Goal: Book appointment/travel/reservation

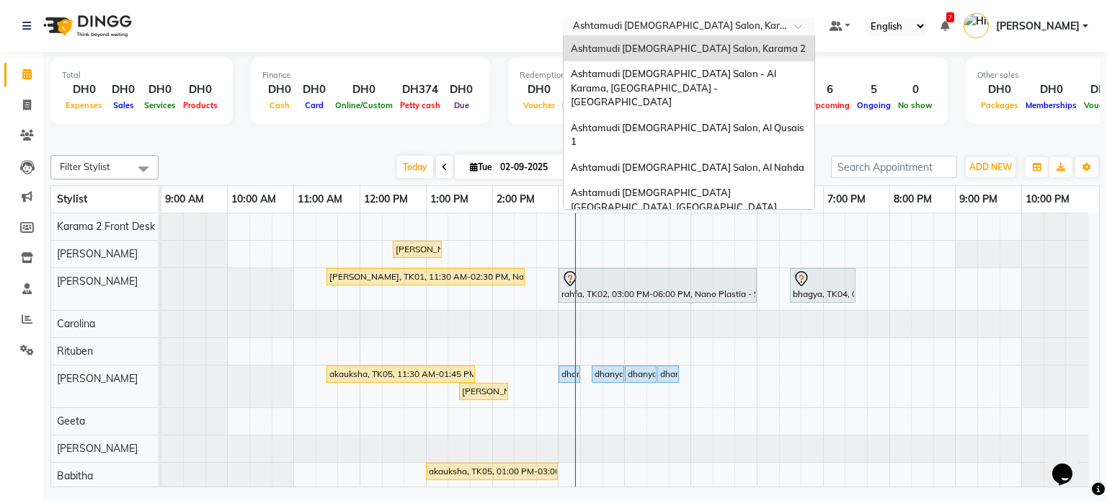
click at [629, 25] on input "text" at bounding box center [674, 27] width 209 height 14
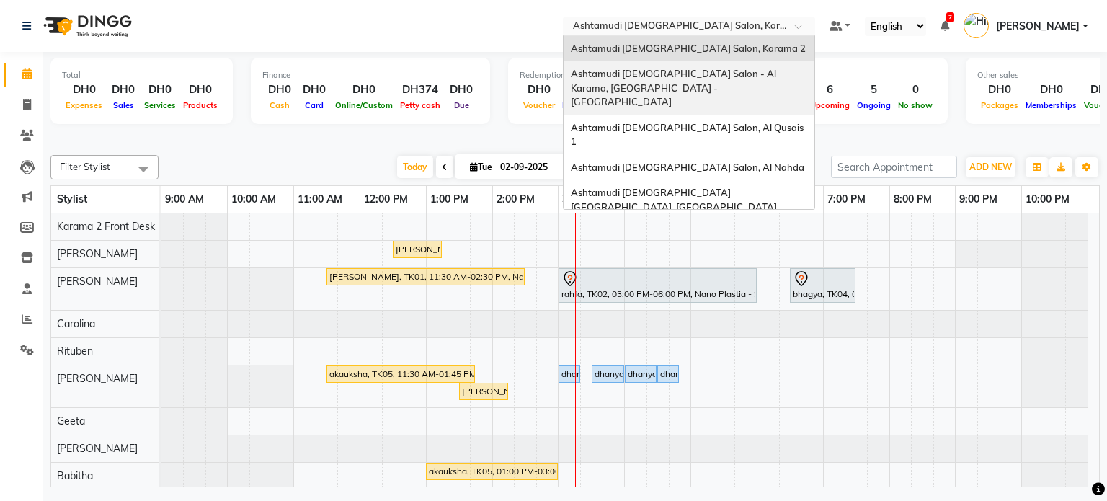
click at [633, 80] on div "Ashtamudi [DEMOGRAPHIC_DATA] Salon - Al Karama, [GEOGRAPHIC_DATA] -[GEOGRAPHIC_…" at bounding box center [688, 88] width 251 height 54
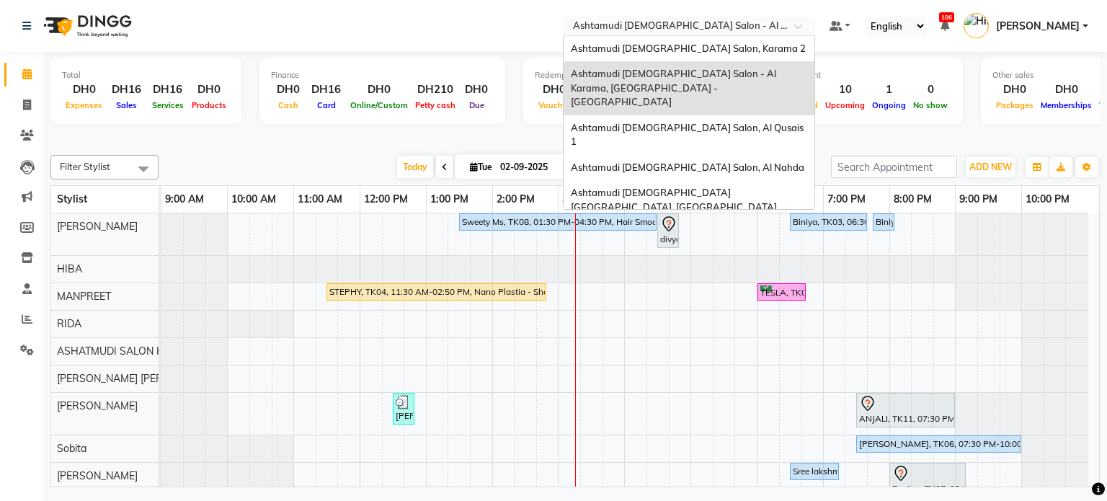
click at [672, 34] on div "Select Location × Ashtamudi Ladies Salon - Al Karama, Burjuman -Dubai" at bounding box center [689, 26] width 252 height 19
click at [680, 122] on span "Ashtamudi [DEMOGRAPHIC_DATA] Salon, Al Qusais 1" at bounding box center [688, 135] width 235 height 26
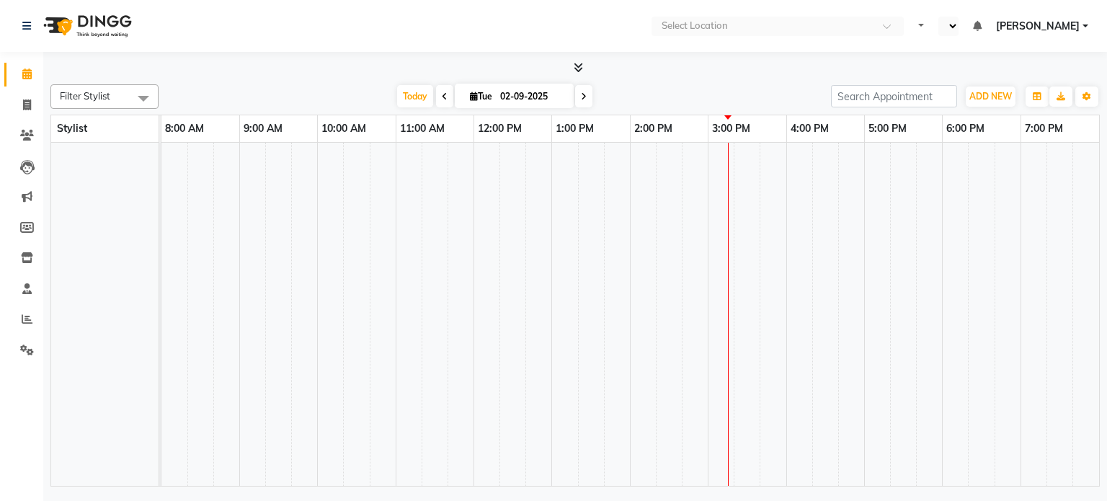
select select "en"
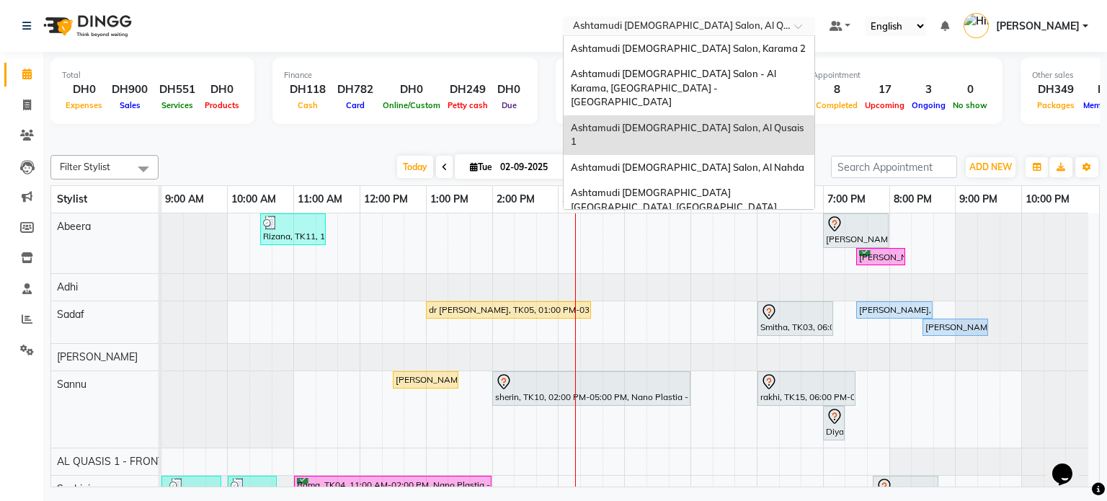
click at [695, 31] on input "text" at bounding box center [674, 27] width 209 height 14
click at [680, 161] on span "Ashtamudi [DEMOGRAPHIC_DATA] Salon, Al Nahda" at bounding box center [687, 167] width 233 height 12
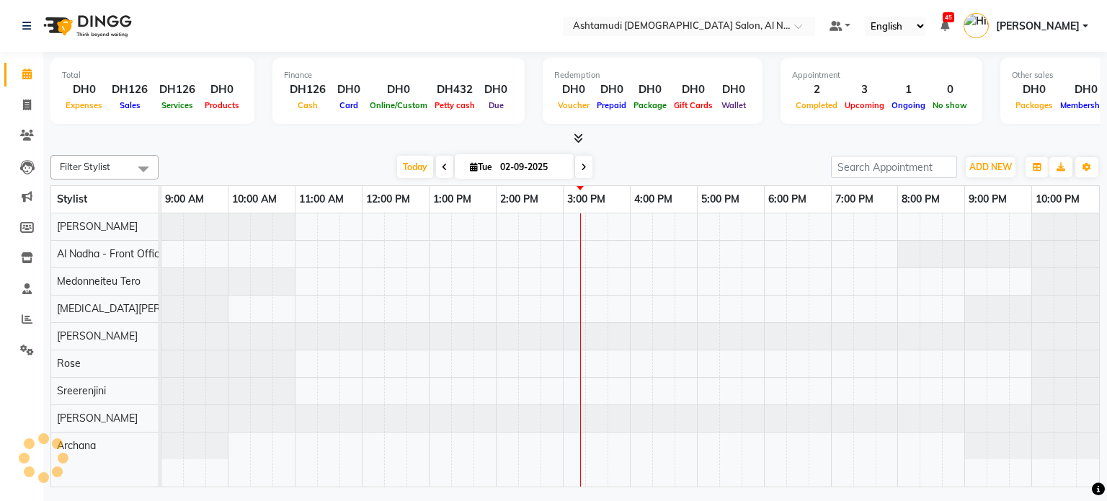
select select "en"
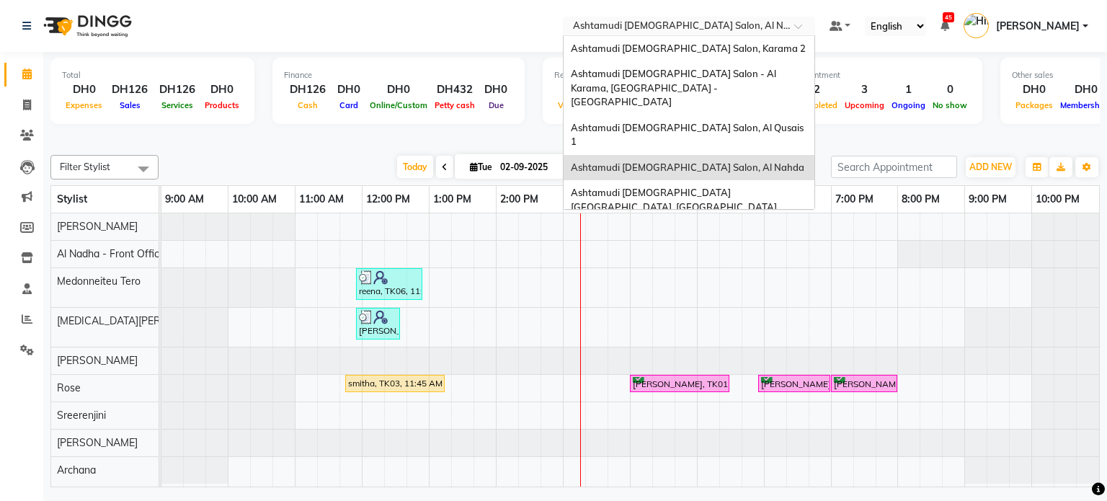
click at [702, 25] on input "text" at bounding box center [674, 27] width 209 height 14
click at [659, 220] on div "Ashtamudi [DEMOGRAPHIC_DATA] Salon (Classic Touch ) – Al Warqa, Al Warqa" at bounding box center [688, 240] width 251 height 40
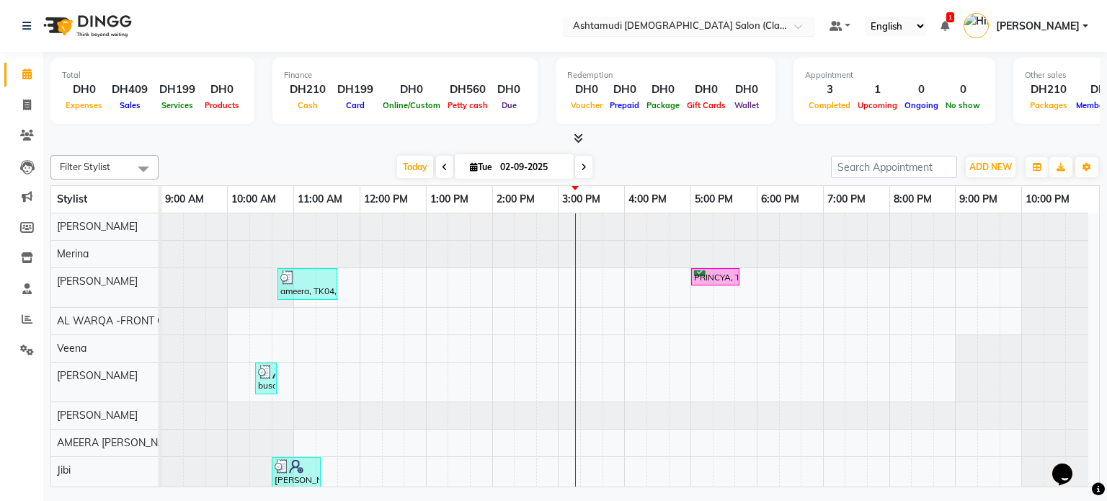
click at [700, 24] on input "text" at bounding box center [674, 27] width 209 height 14
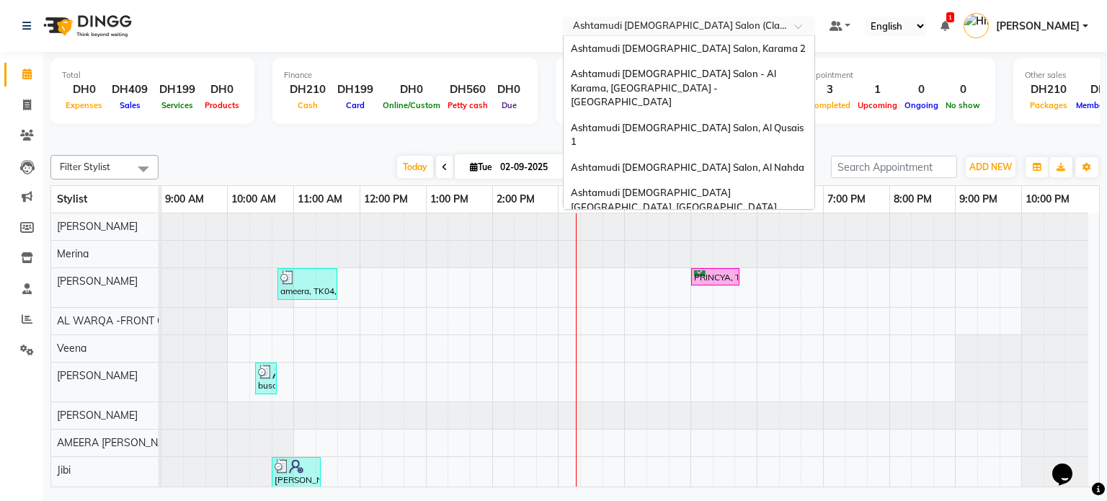
scroll to position [9, 0]
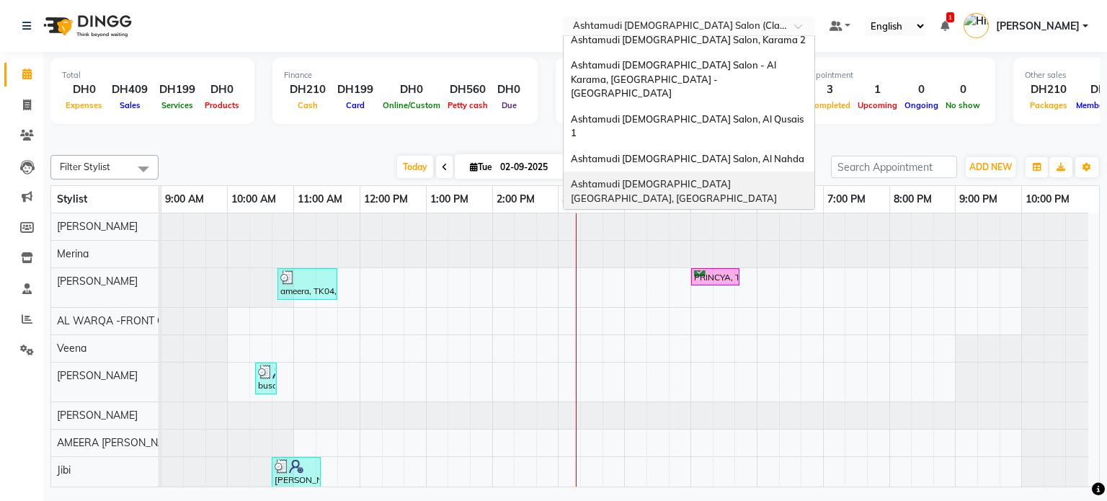
click at [645, 171] on div "Ashtamudi [DEMOGRAPHIC_DATA] [GEOGRAPHIC_DATA], [GEOGRAPHIC_DATA]" at bounding box center [688, 191] width 251 height 40
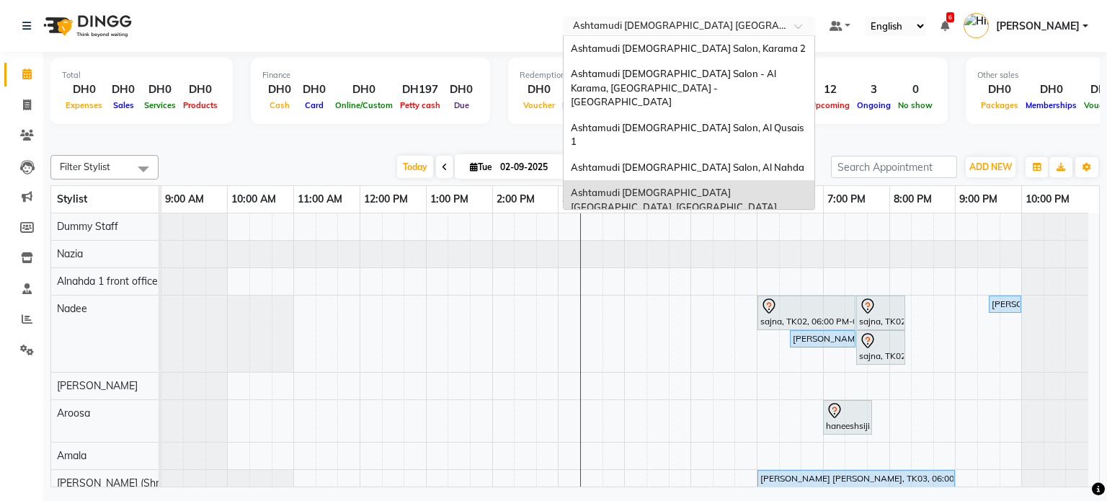
click at [749, 30] on input "text" at bounding box center [674, 27] width 209 height 14
click at [669, 226] on span "Ashtamudi [DEMOGRAPHIC_DATA] Salon (Classic Touch ) – Al Warqa, Al Warqa" at bounding box center [683, 239] width 224 height 26
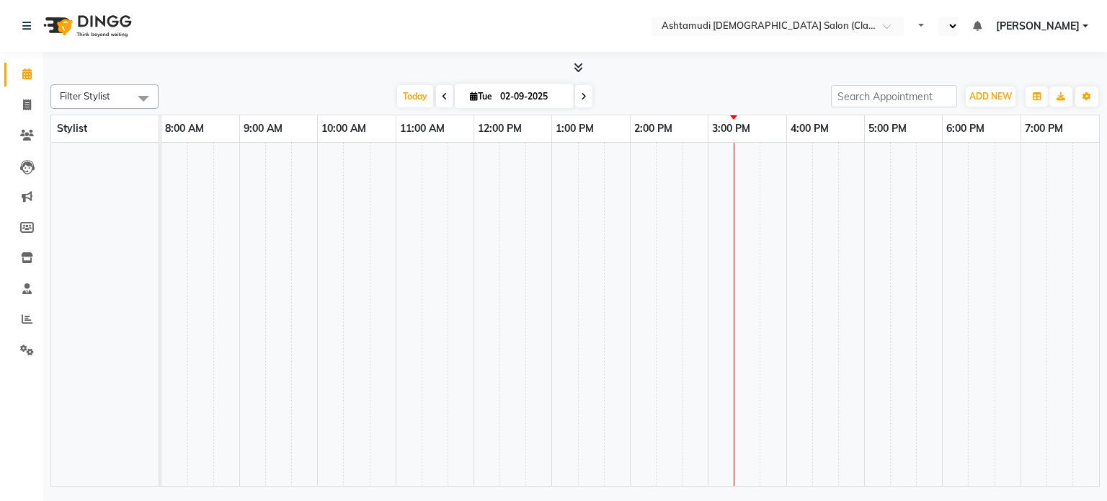
select select "en"
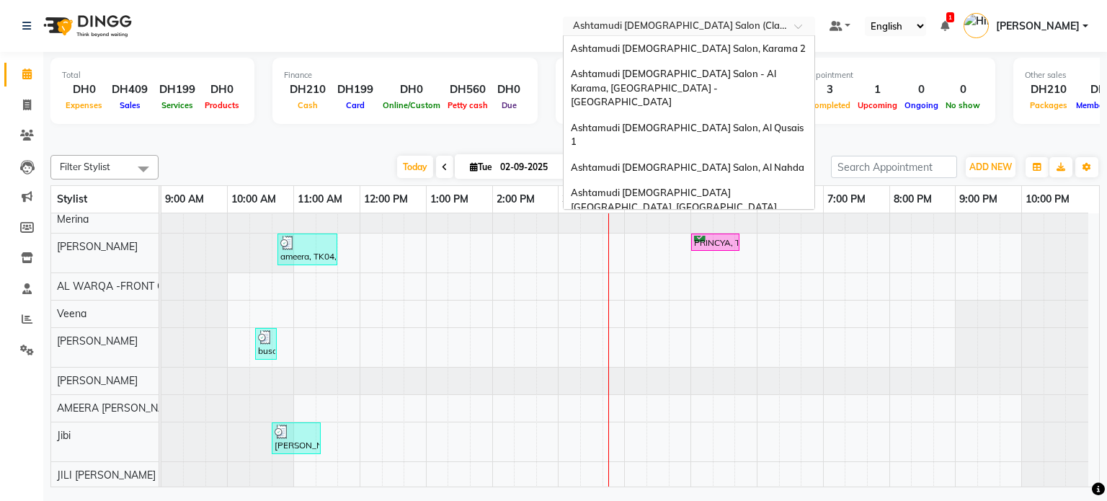
scroll to position [9, 0]
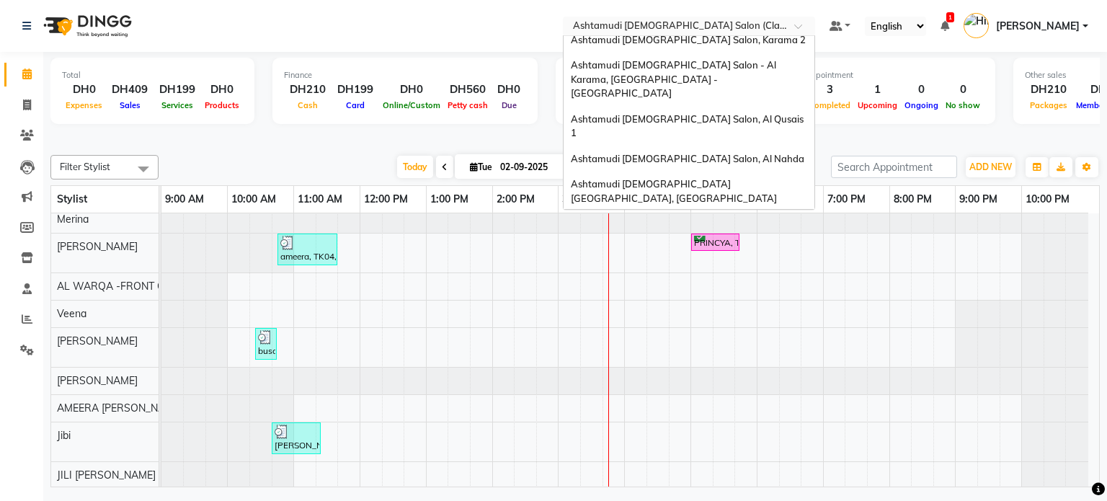
click at [745, 19] on div "× Ashtamudi [DEMOGRAPHIC_DATA] Salon (Classic Touch ) – Al Warqa, Al Warqa" at bounding box center [681, 26] width 217 height 14
click at [723, 42] on div "Ashtamudi [DEMOGRAPHIC_DATA] Salon, Karama 2" at bounding box center [688, 40] width 251 height 26
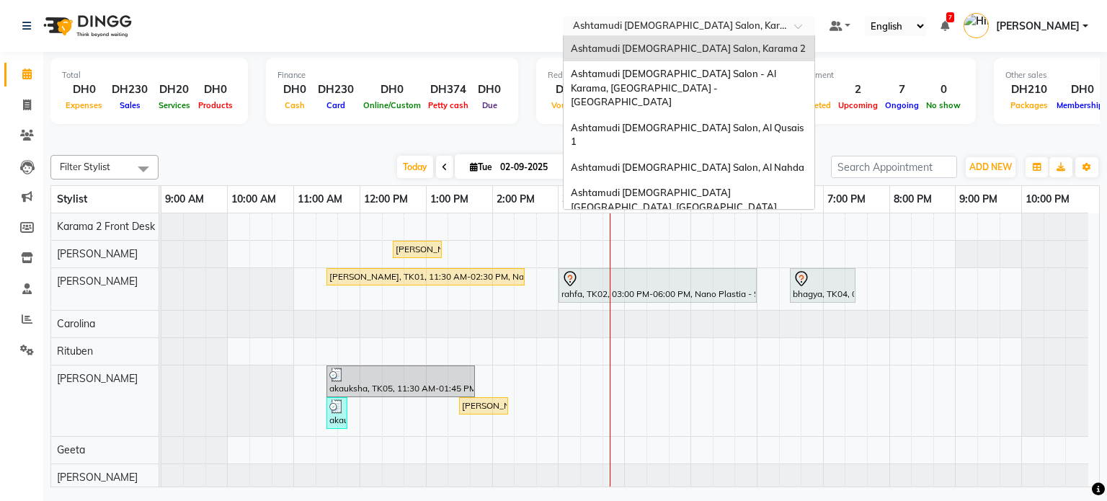
click at [763, 22] on input "text" at bounding box center [674, 27] width 209 height 14
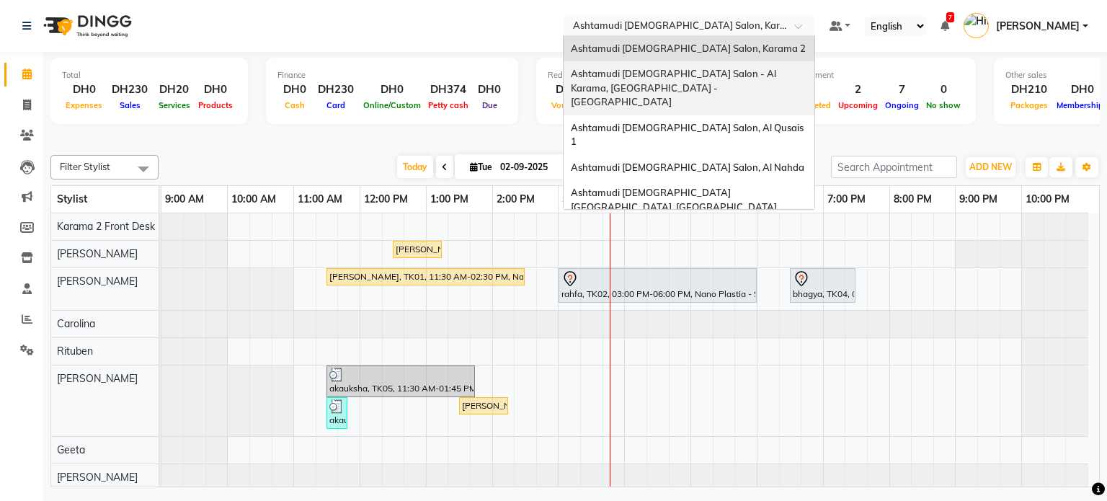
click at [767, 76] on span "Ashtamudi [DEMOGRAPHIC_DATA] Salon - Al Karama, [GEOGRAPHIC_DATA] -[GEOGRAPHIC_…" at bounding box center [675, 88] width 208 height 40
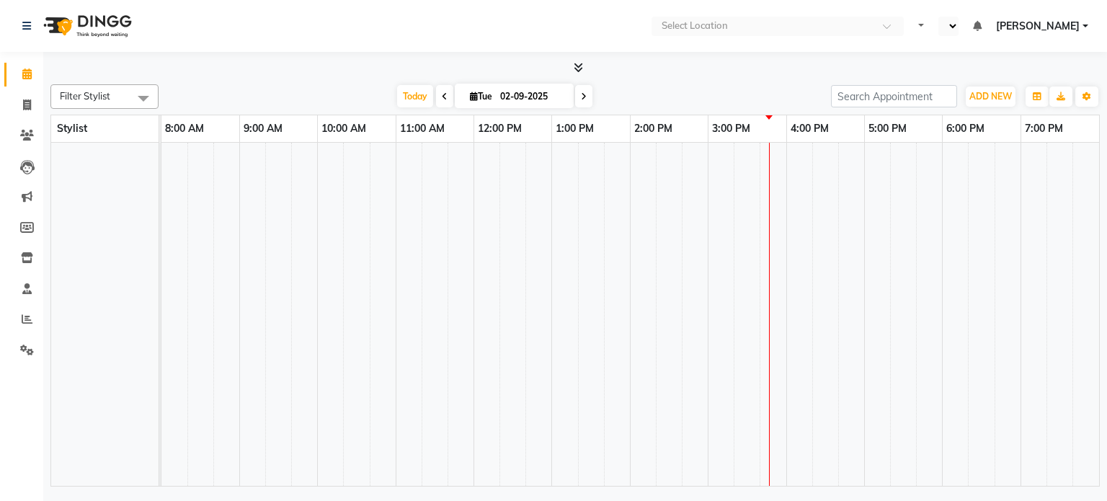
select select "en"
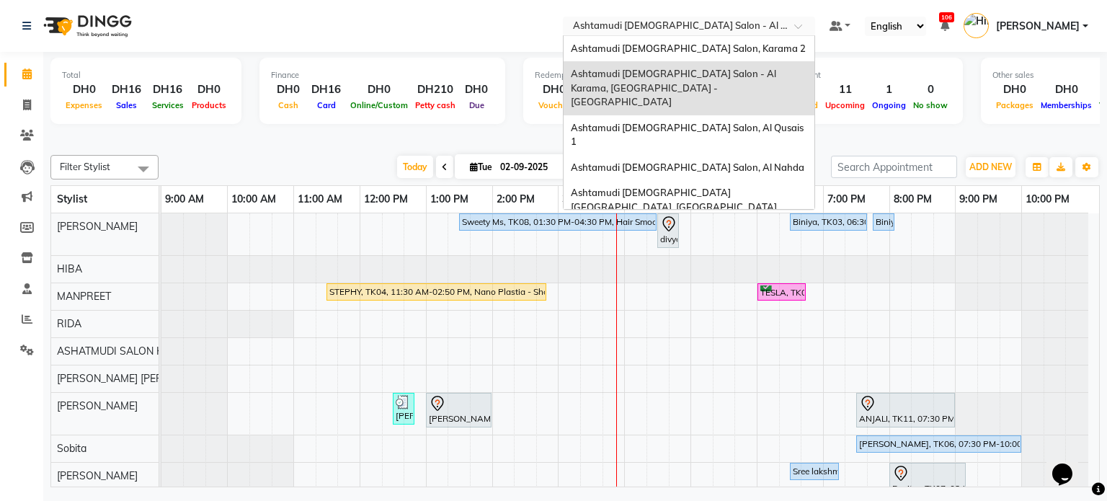
click at [709, 25] on input "text" at bounding box center [674, 27] width 209 height 14
click at [714, 51] on span "Ashtamudi [DEMOGRAPHIC_DATA] Salon, Karama 2" at bounding box center [688, 49] width 235 height 12
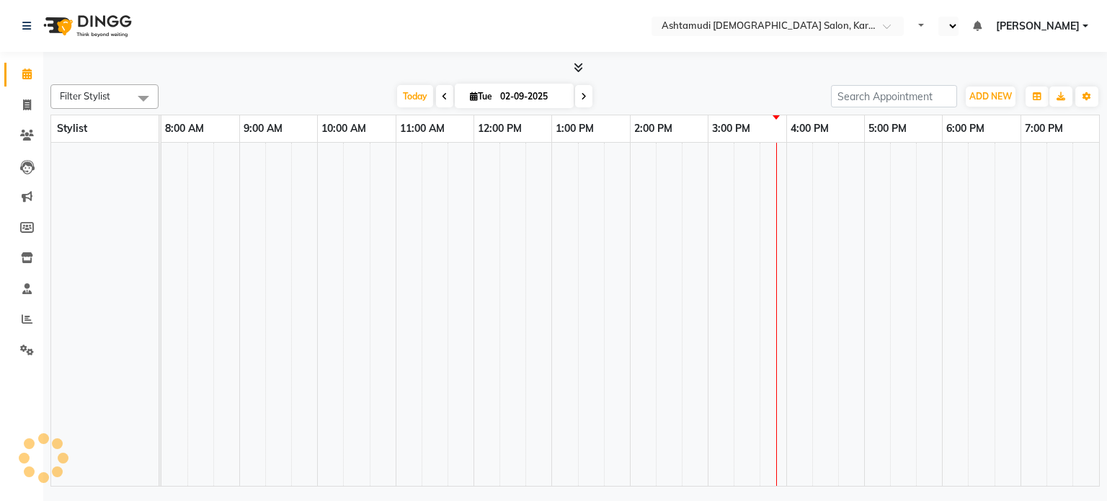
select select "en"
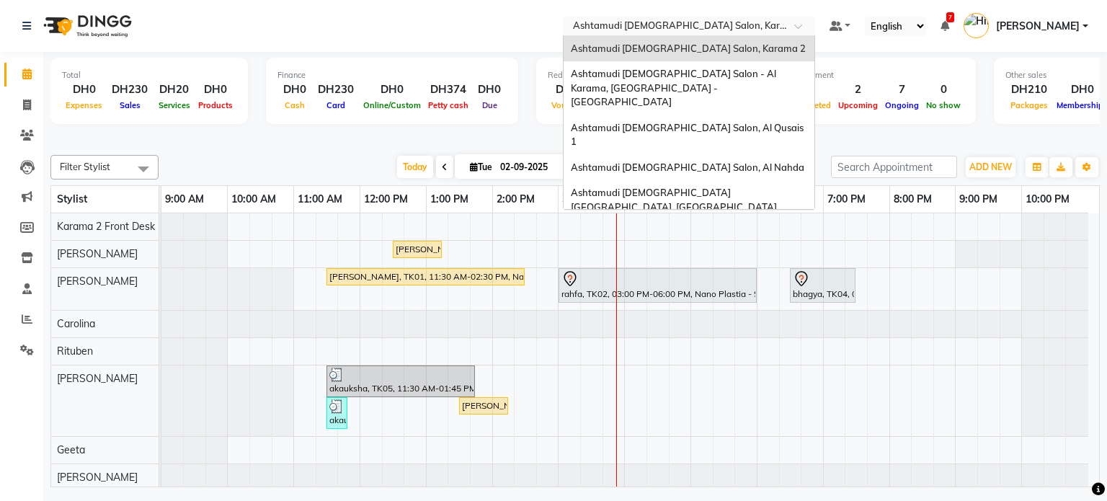
click at [710, 31] on input "text" at bounding box center [674, 27] width 209 height 14
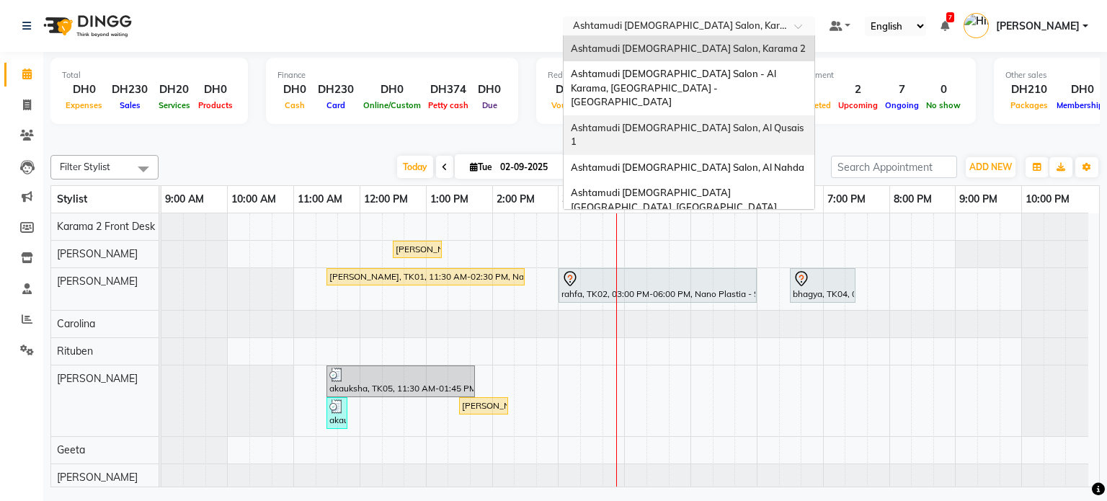
click at [689, 120] on div "Ashtamudi [DEMOGRAPHIC_DATA] Salon, Al Qusais 1" at bounding box center [688, 135] width 251 height 40
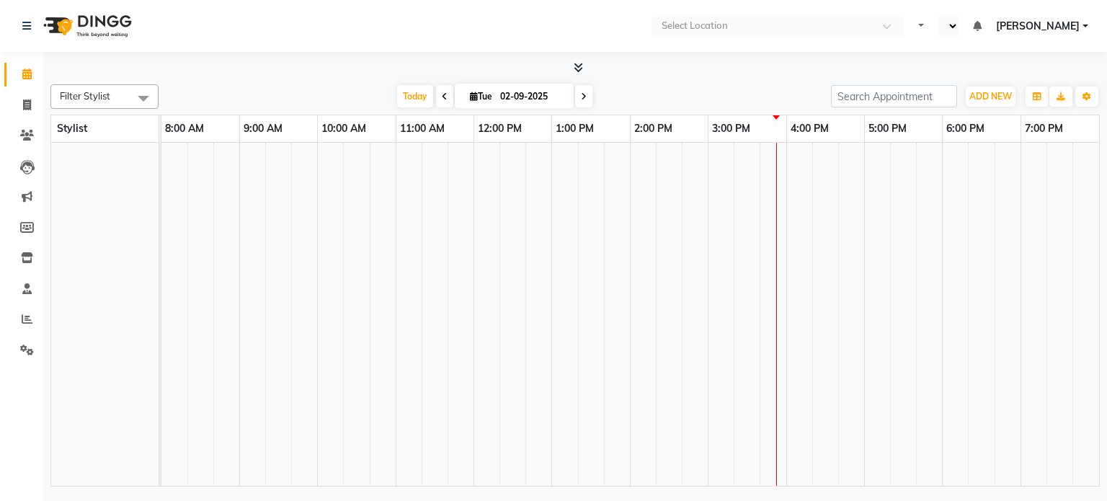
select select "en"
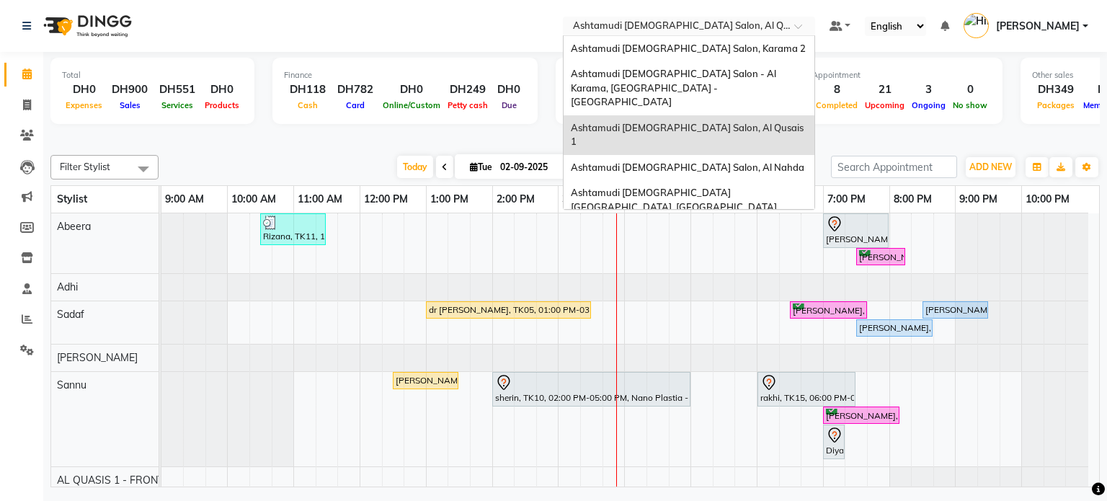
click at [693, 33] on input "text" at bounding box center [674, 27] width 209 height 14
click at [679, 161] on span "Ashtamudi [DEMOGRAPHIC_DATA] Salon, Al Nahda" at bounding box center [687, 167] width 233 height 12
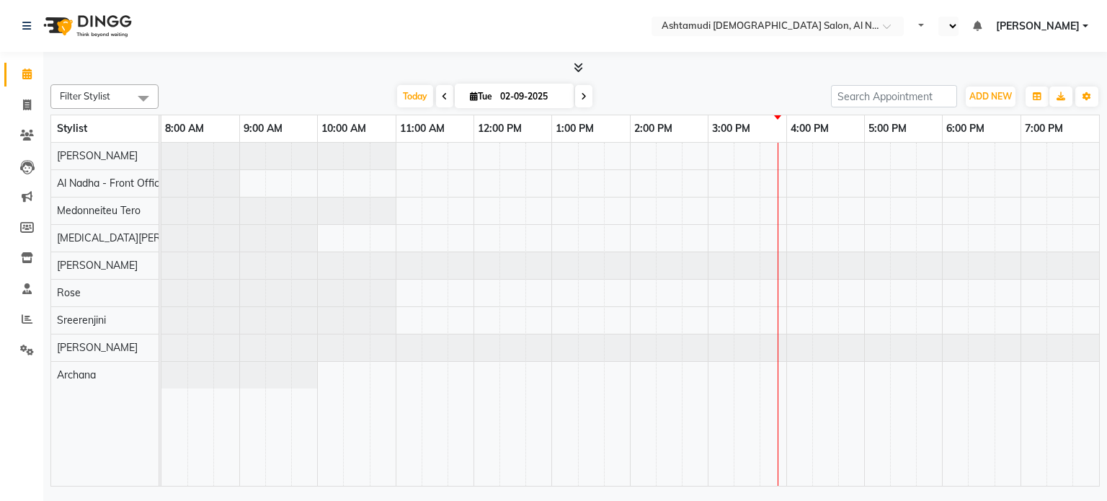
select select "en"
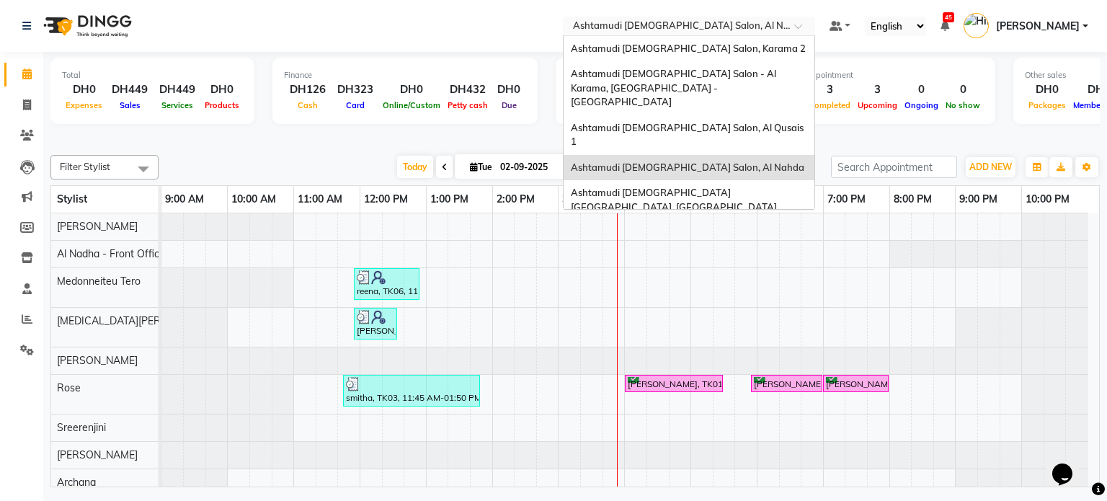
click at [702, 21] on input "text" at bounding box center [674, 27] width 209 height 14
click at [693, 187] on span "Ashtamudi [DEMOGRAPHIC_DATA] [GEOGRAPHIC_DATA], [GEOGRAPHIC_DATA]" at bounding box center [674, 200] width 206 height 26
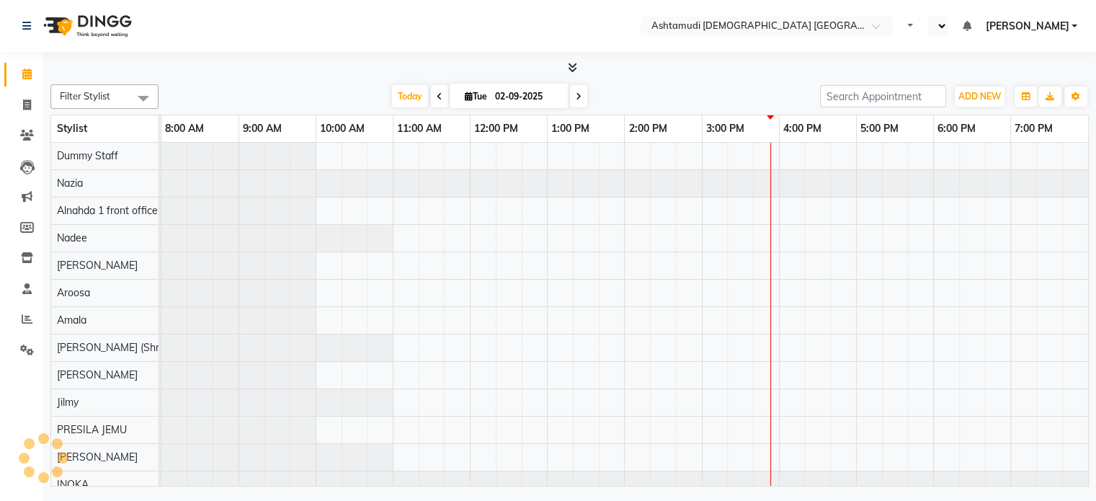
select select "en"
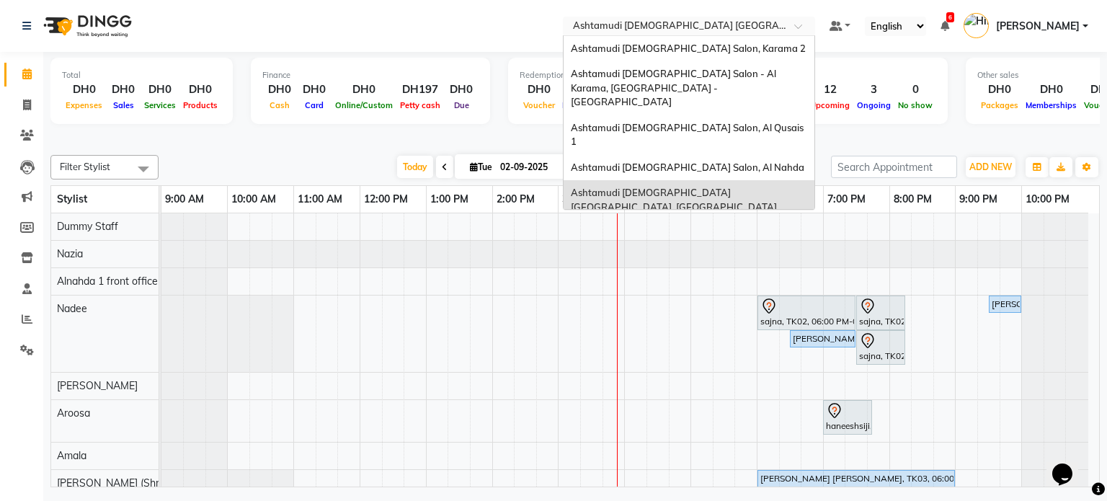
click at [656, 27] on input "text" at bounding box center [674, 27] width 209 height 14
click at [658, 226] on span "Ashtamudi [DEMOGRAPHIC_DATA] Salon (Classic Touch ) – Al Warqa, Al Warqa" at bounding box center [683, 239] width 224 height 26
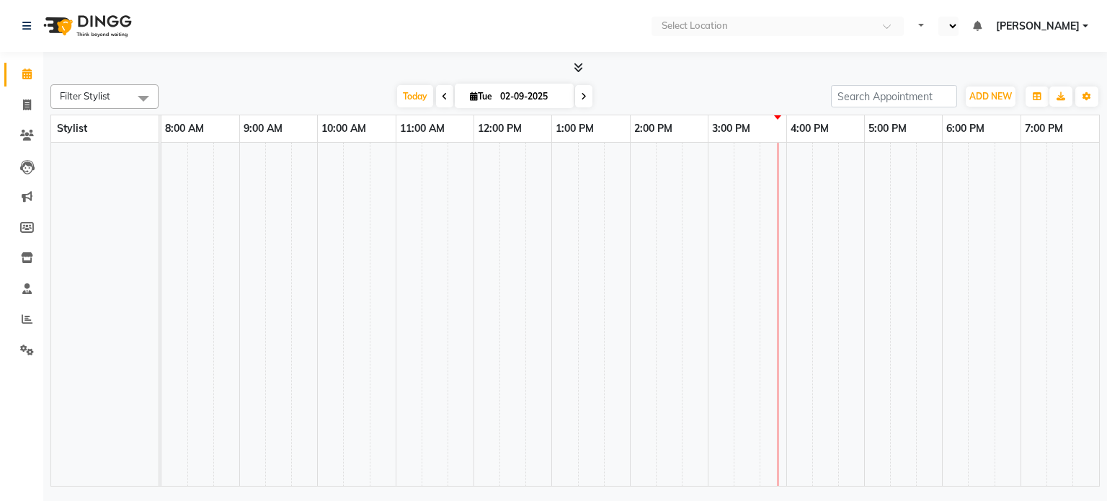
select select "en"
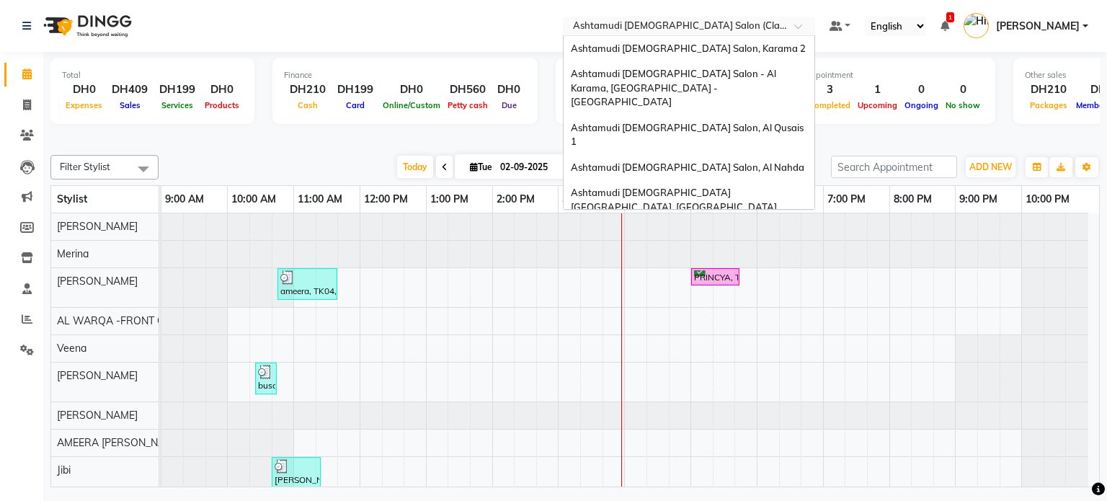
click at [762, 27] on input "text" at bounding box center [674, 27] width 209 height 14
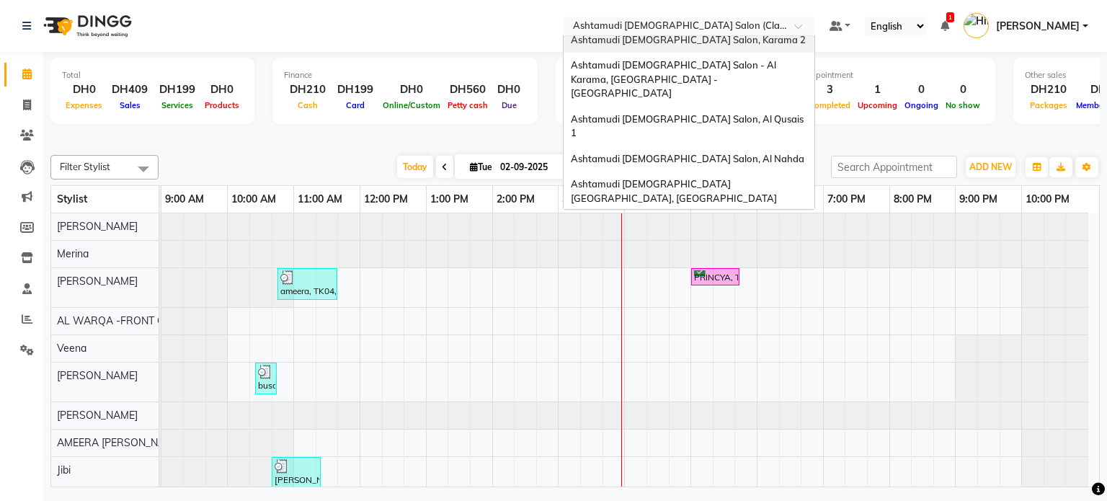
click at [754, 40] on div "Ashtamudi [DEMOGRAPHIC_DATA] Salon, Karama 2" at bounding box center [688, 40] width 251 height 26
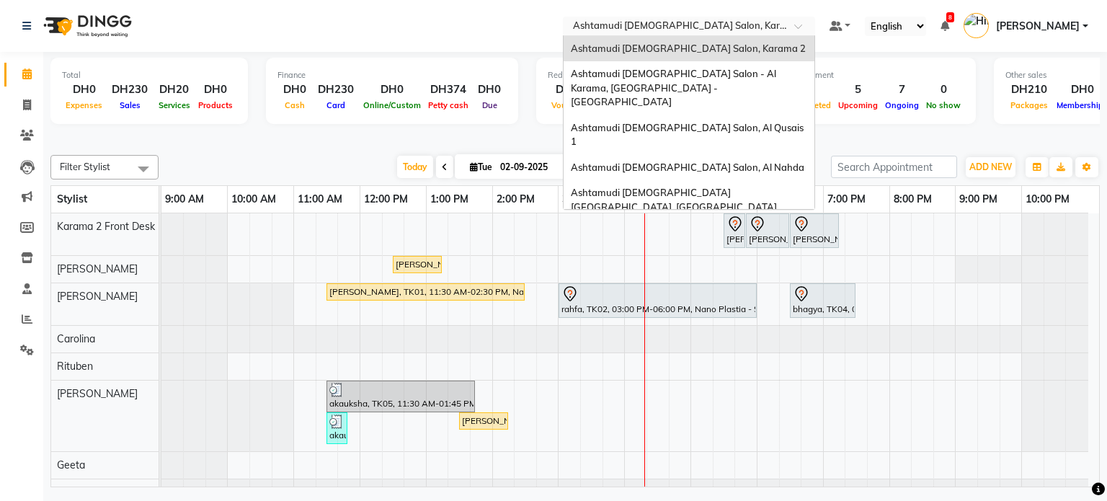
click at [700, 25] on input "text" at bounding box center [674, 27] width 209 height 14
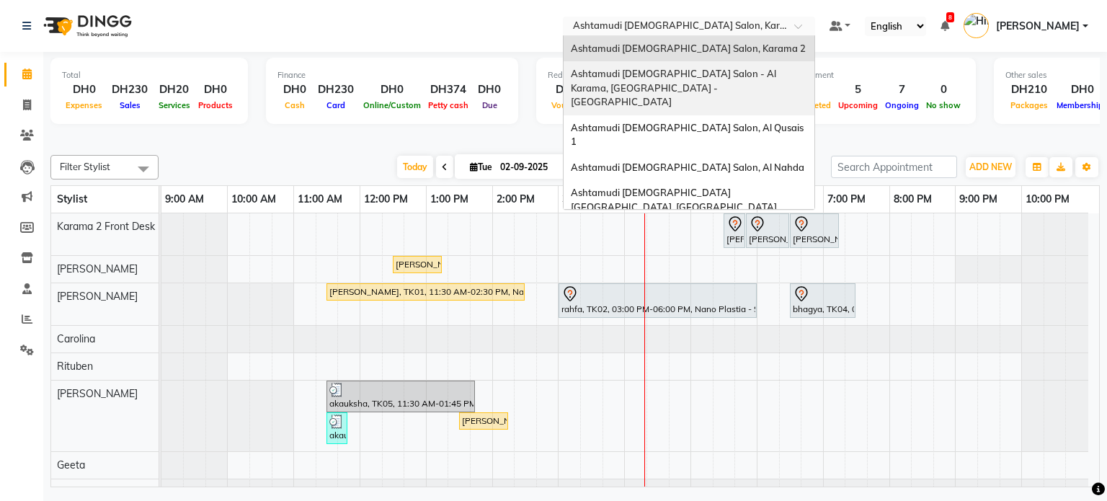
click at [720, 80] on div "Ashtamudi [DEMOGRAPHIC_DATA] Salon - Al Karama, [GEOGRAPHIC_DATA] -[GEOGRAPHIC_…" at bounding box center [688, 88] width 251 height 54
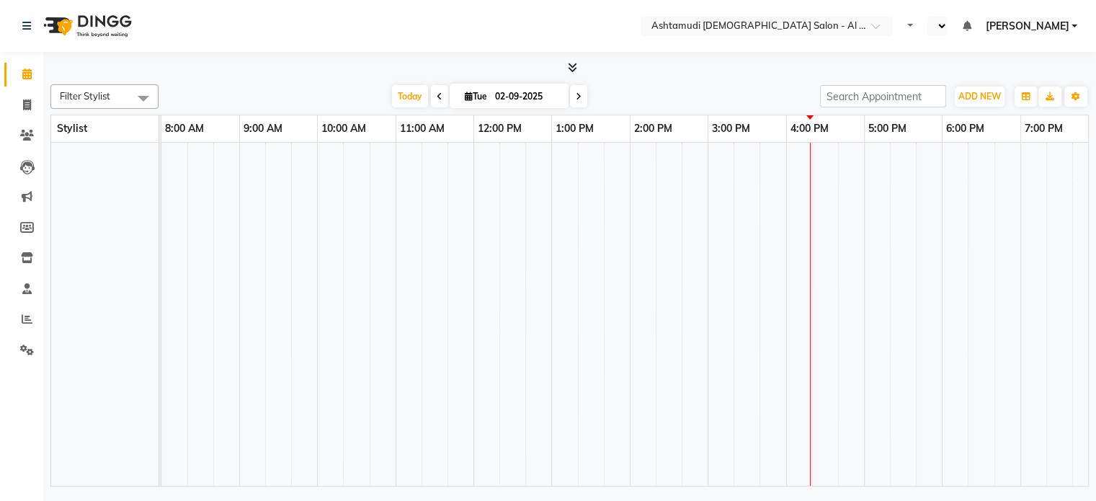
select select "en"
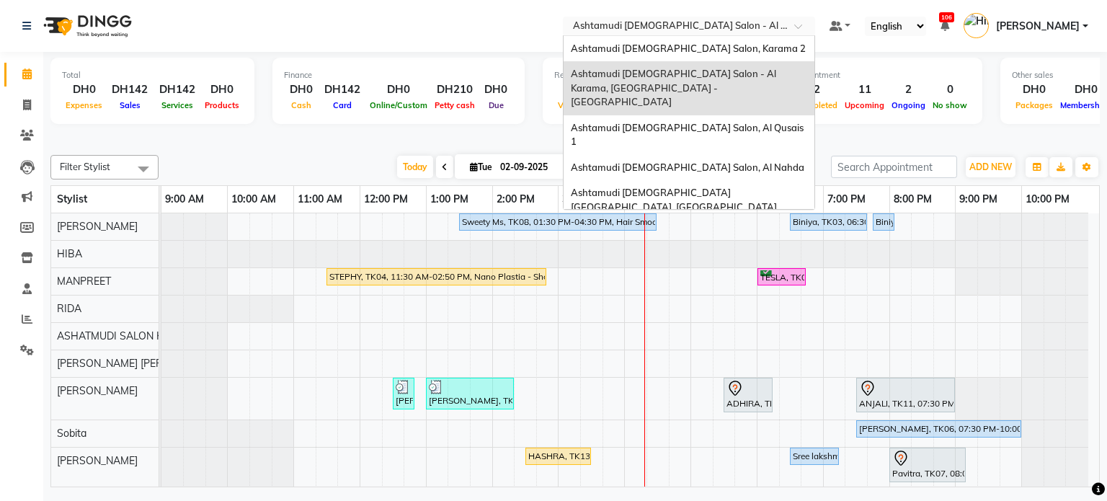
click at [681, 22] on input "text" at bounding box center [674, 27] width 209 height 14
click at [676, 122] on span "Ashtamudi [DEMOGRAPHIC_DATA] Salon, Al Qusais 1" at bounding box center [688, 135] width 235 height 26
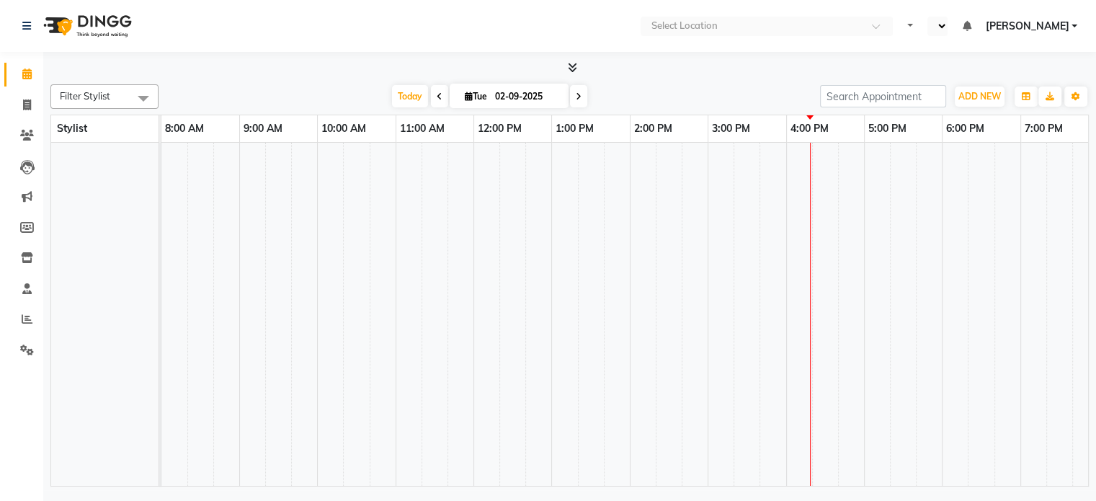
select select "en"
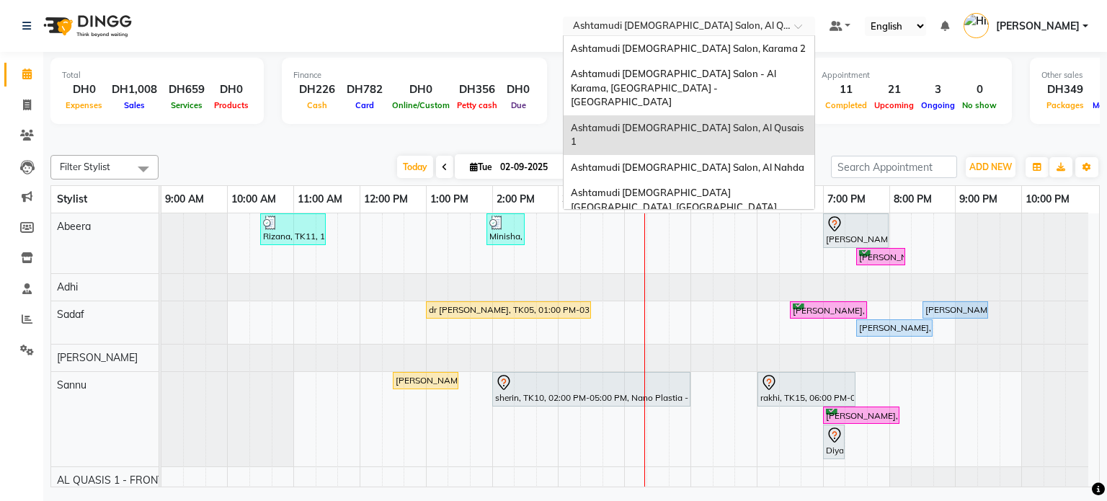
click at [702, 24] on input "text" at bounding box center [674, 27] width 209 height 14
click at [680, 155] on div "Ashtamudi [DEMOGRAPHIC_DATA] Salon, Al Nahda" at bounding box center [688, 168] width 251 height 26
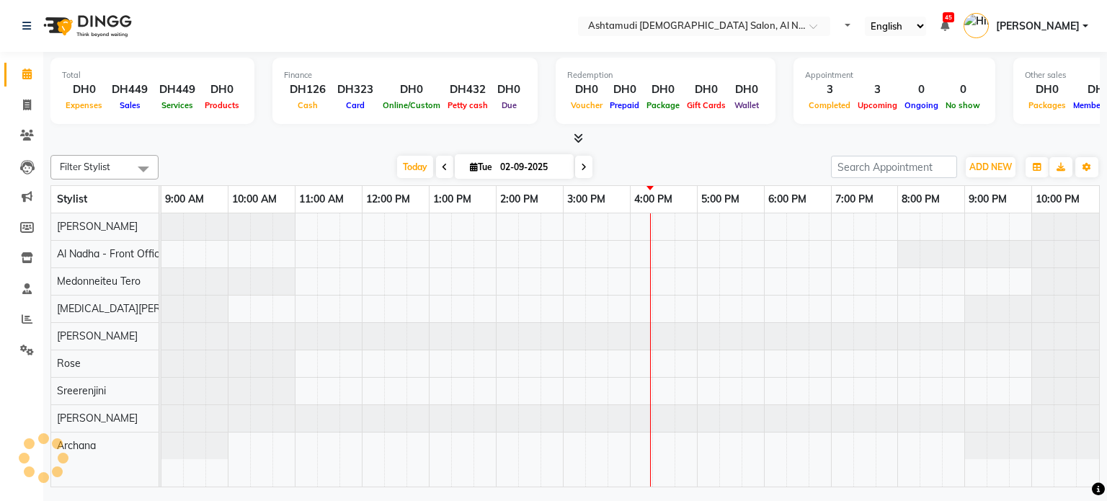
select select "en"
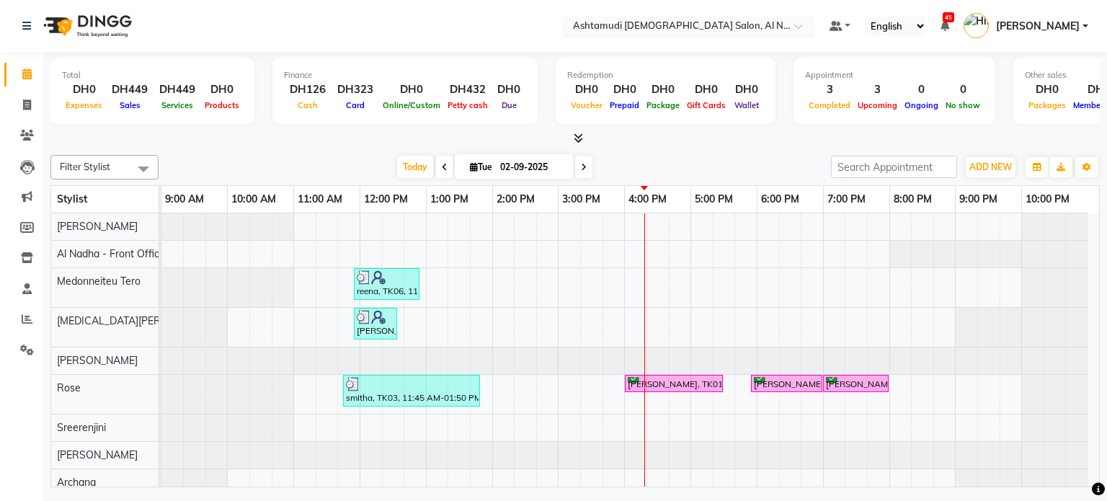
click at [687, 22] on input "text" at bounding box center [674, 27] width 209 height 14
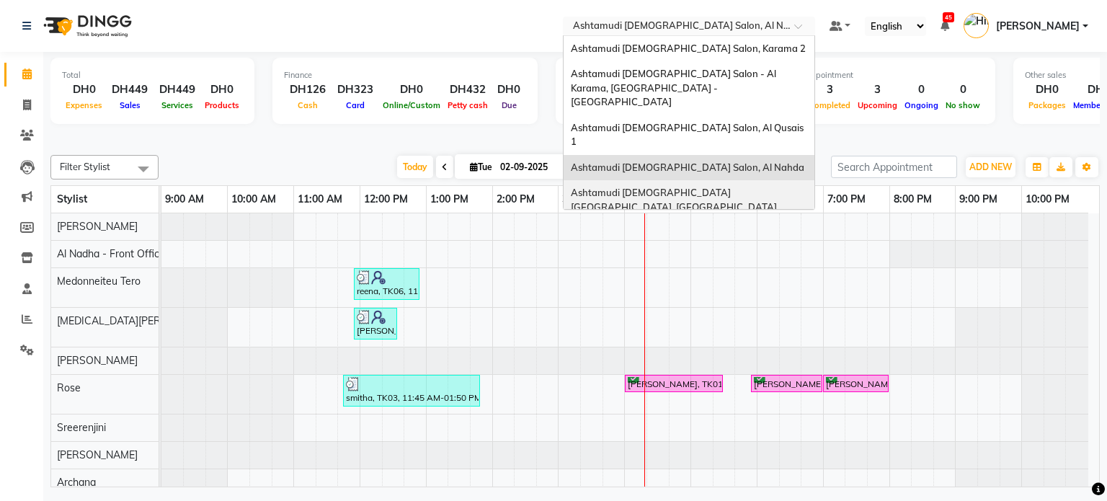
click at [643, 187] on span "Ashtamudi [DEMOGRAPHIC_DATA] [GEOGRAPHIC_DATA], [GEOGRAPHIC_DATA]" at bounding box center [674, 200] width 206 height 26
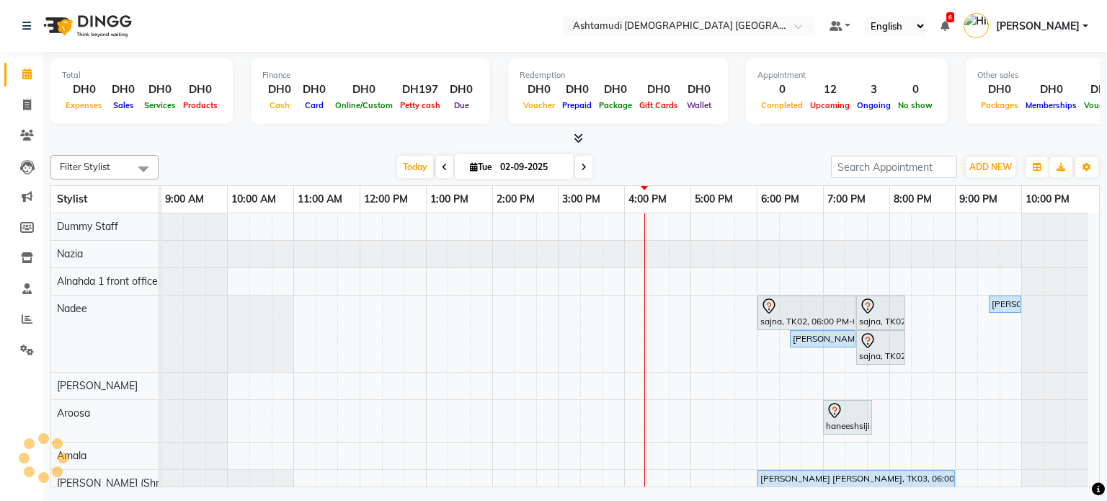
select select "en"
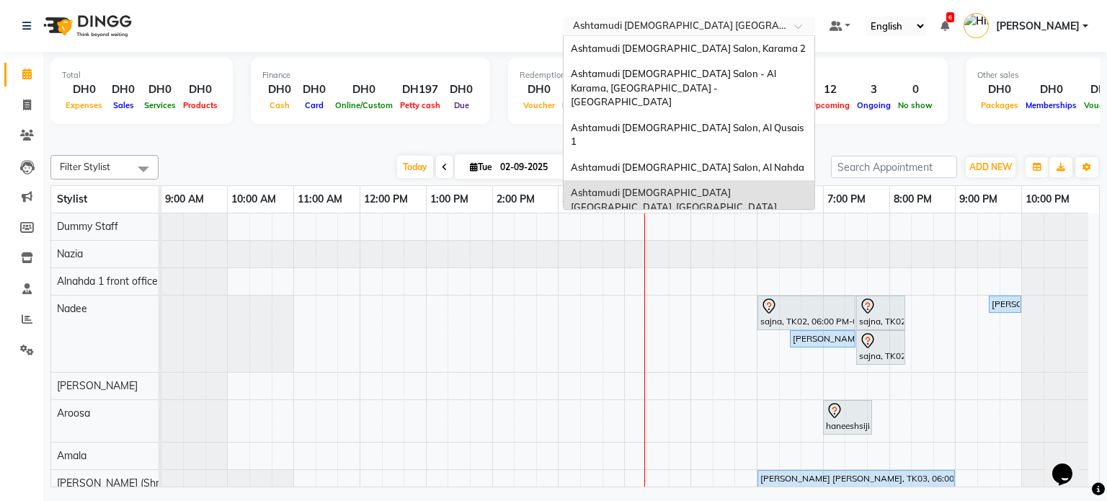
click at [719, 18] on div "Select Location × Ashtamudi Ladies Salon Sahara Center, Dubai" at bounding box center [689, 26] width 252 height 19
click at [651, 226] on span "Ashtamudi [DEMOGRAPHIC_DATA] Salon (Classic Touch ) – Al Warqa, Al Warqa" at bounding box center [683, 239] width 224 height 26
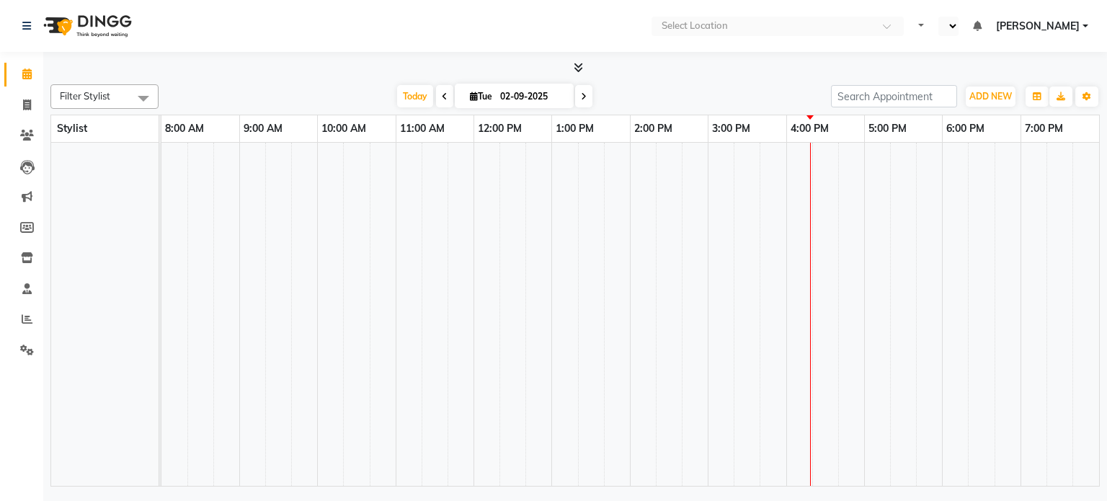
select select "en"
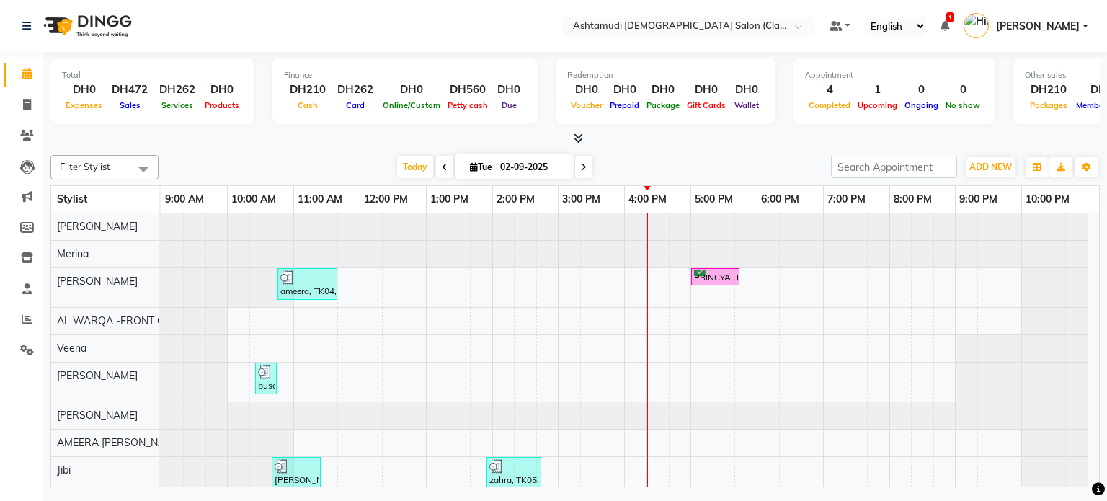
click at [651, 193] on link "4:00 PM" at bounding box center [647, 199] width 45 height 21
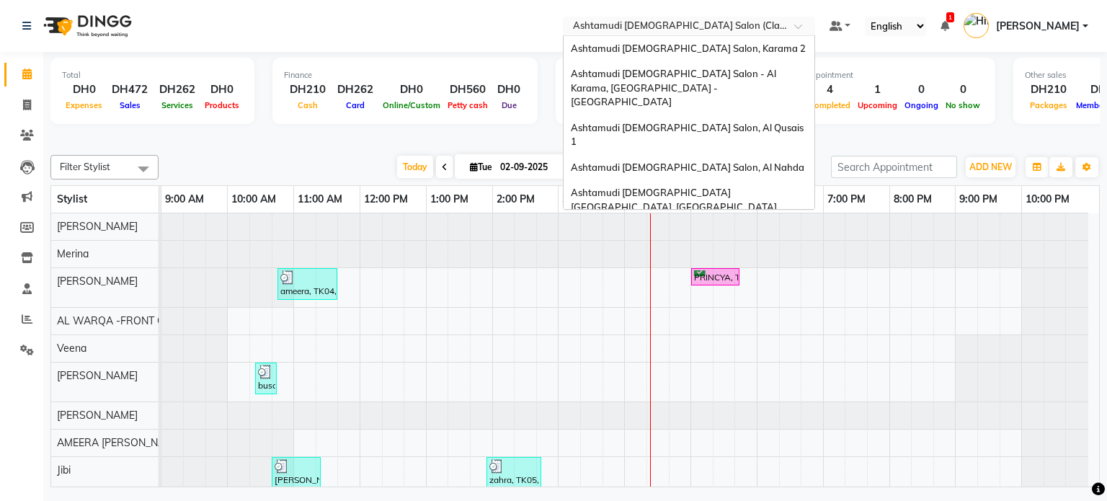
scroll to position [9, 0]
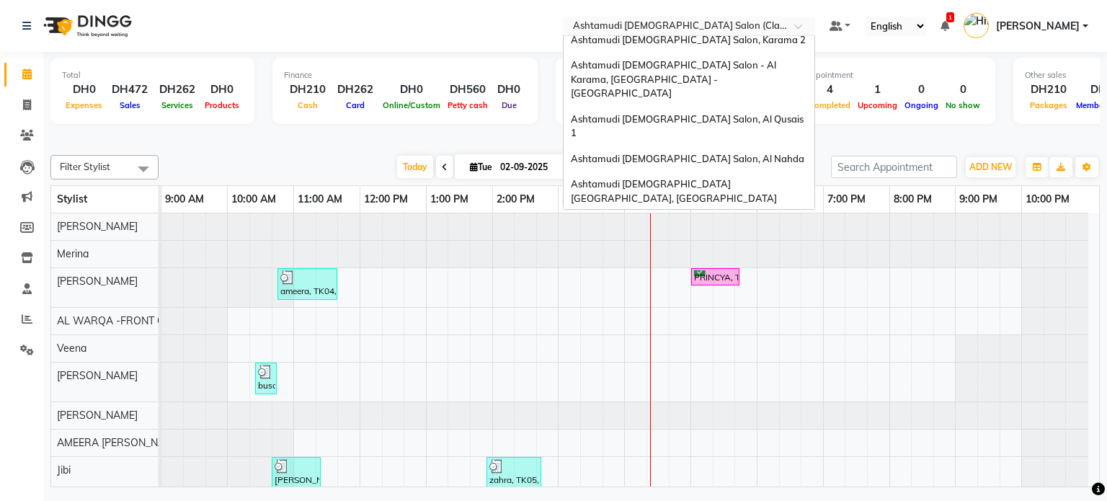
click at [779, 27] on div at bounding box center [689, 27] width 252 height 14
click at [765, 38] on div "Ashtamudi [DEMOGRAPHIC_DATA] Salon, Karama 2" at bounding box center [688, 40] width 251 height 26
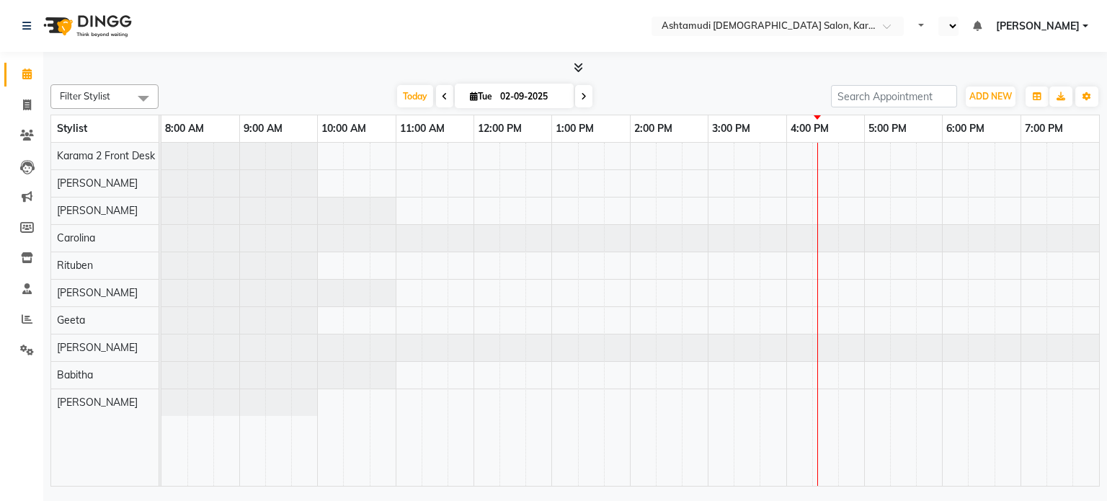
select select "en"
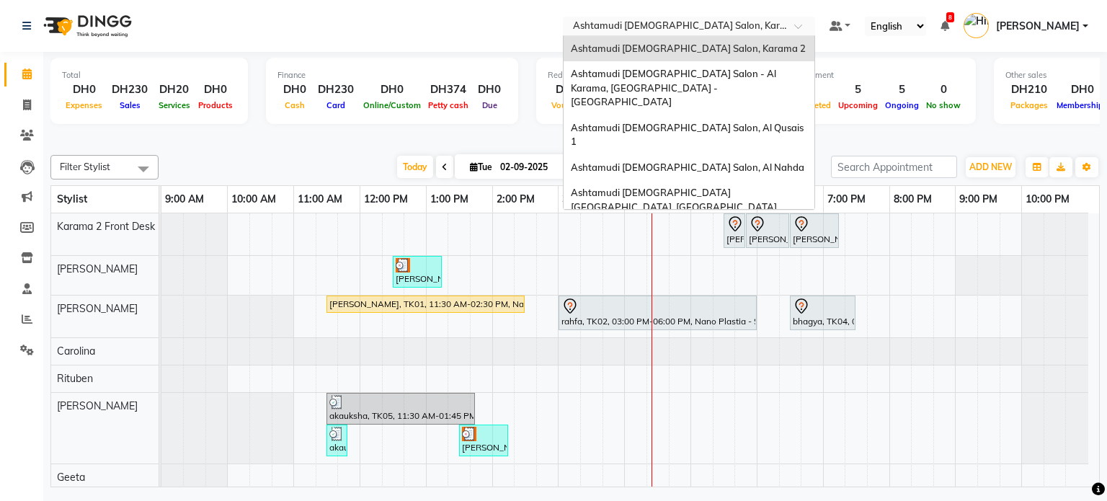
click at [762, 31] on input "text" at bounding box center [674, 27] width 209 height 14
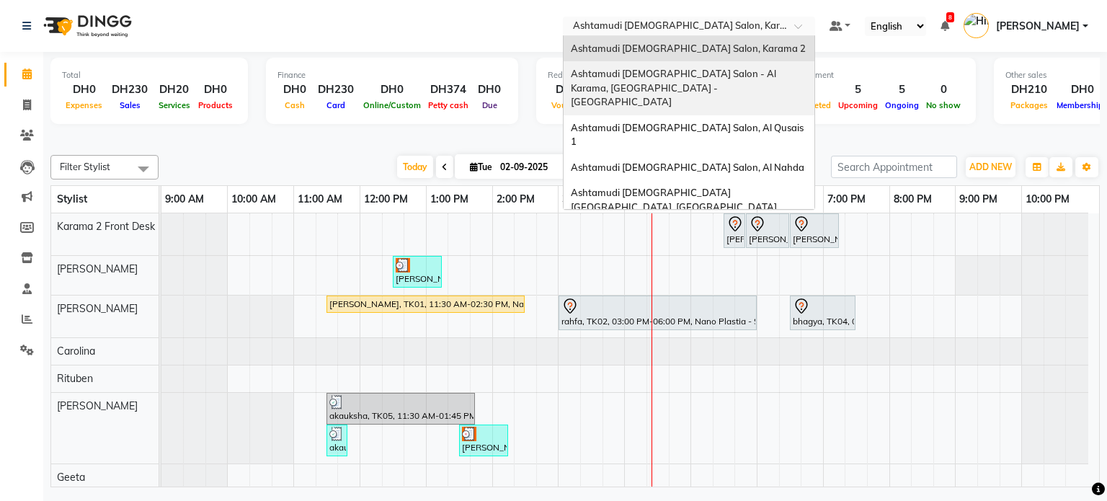
click at [657, 80] on div "Ashtamudi [DEMOGRAPHIC_DATA] Salon - Al Karama, [GEOGRAPHIC_DATA] -[GEOGRAPHIC_…" at bounding box center [688, 88] width 251 height 54
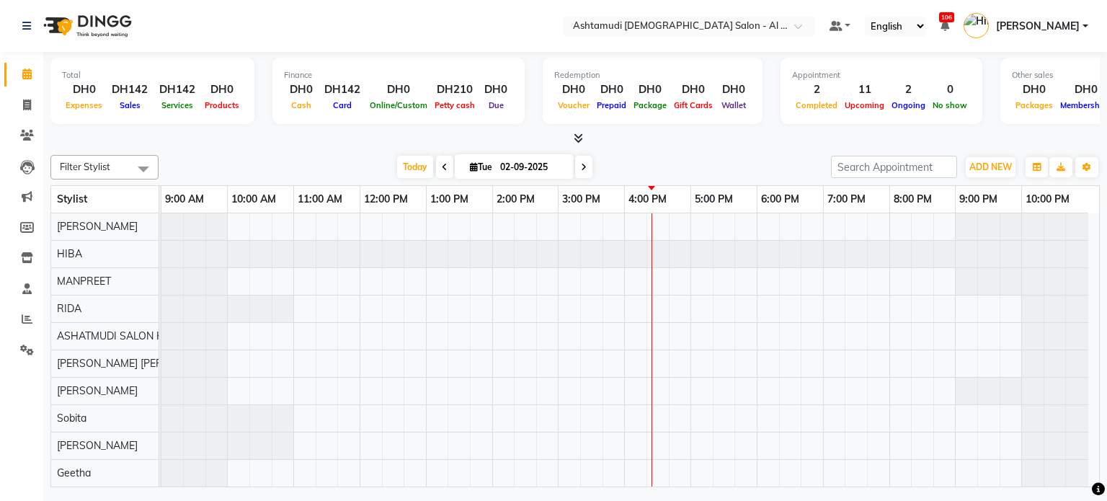
select select "en"
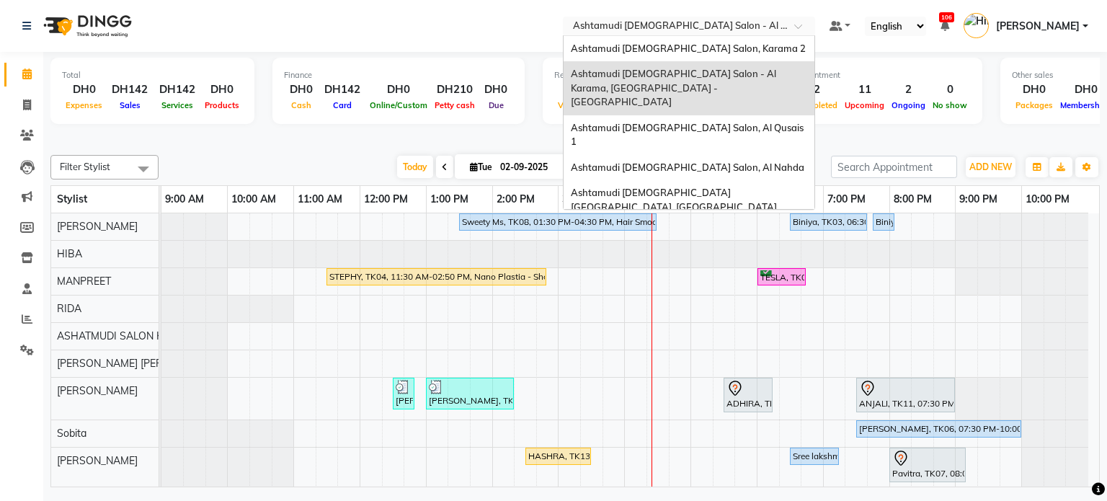
click at [729, 30] on input "text" at bounding box center [674, 27] width 209 height 14
click at [696, 161] on span "Ashtamudi [DEMOGRAPHIC_DATA] Salon, Al Nahda" at bounding box center [687, 167] width 233 height 12
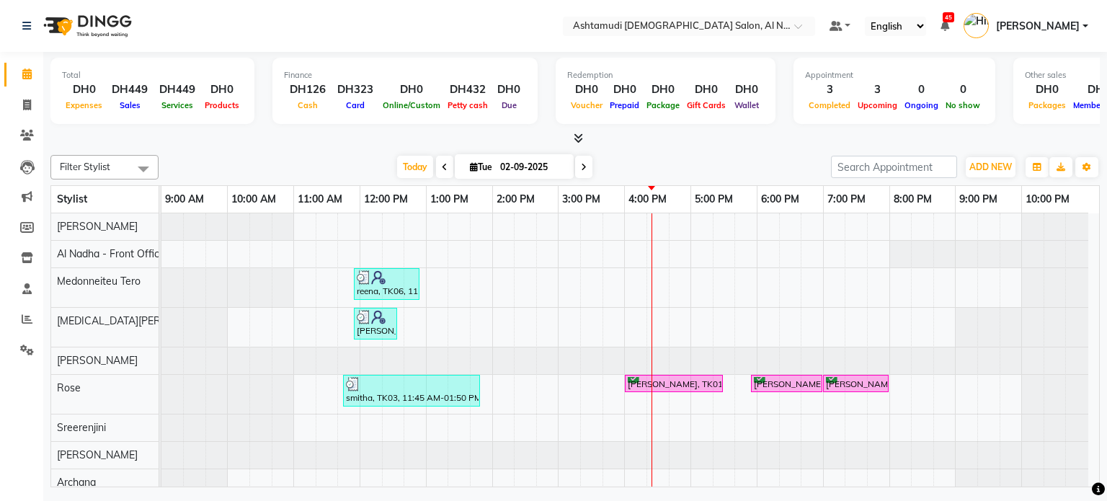
click at [696, 135] on div at bounding box center [574, 138] width 1049 height 15
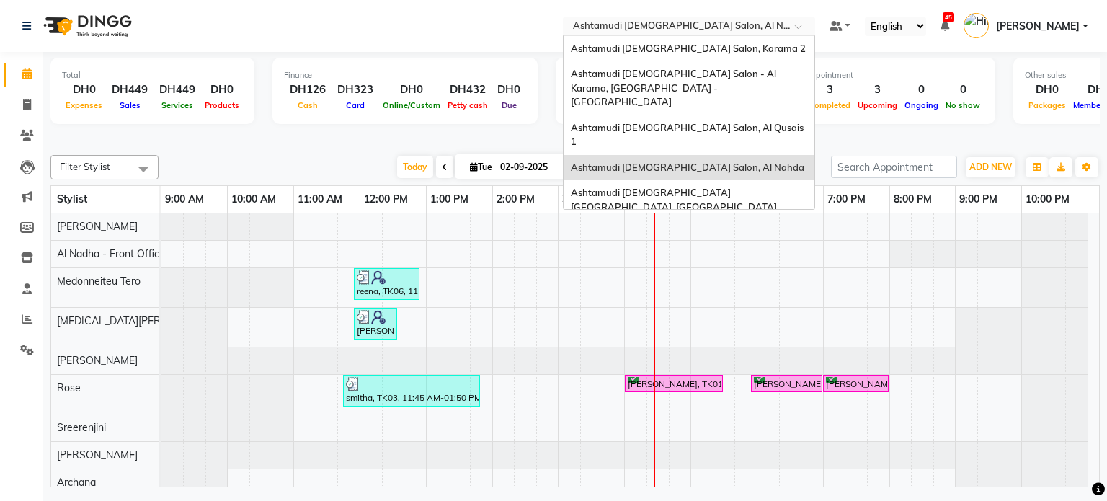
click at [663, 24] on input "text" at bounding box center [674, 27] width 209 height 14
click at [673, 51] on span "Ashtamudi [DEMOGRAPHIC_DATA] Salon, Karama 2" at bounding box center [688, 49] width 235 height 12
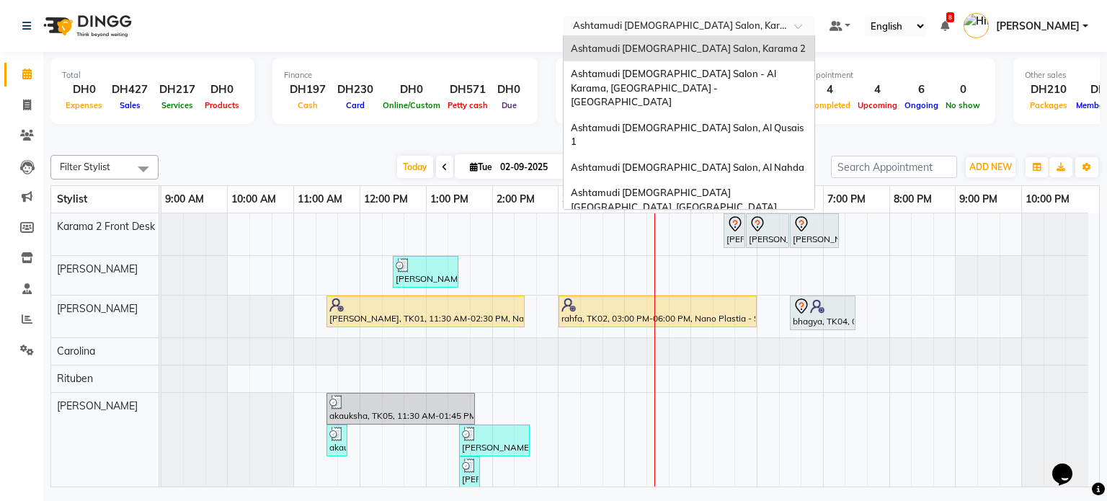
click at [709, 24] on input "text" at bounding box center [674, 27] width 209 height 14
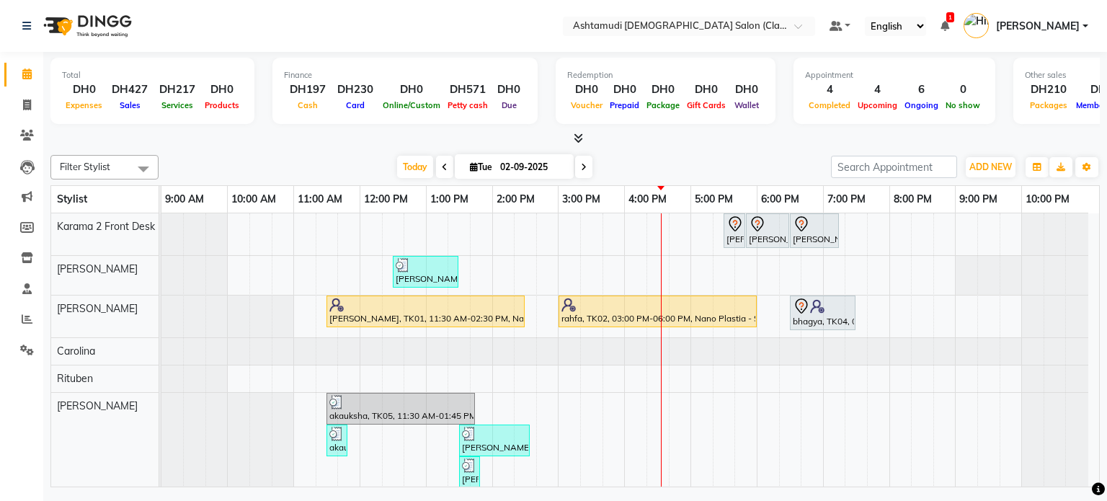
click at [517, 131] on div at bounding box center [574, 138] width 1049 height 15
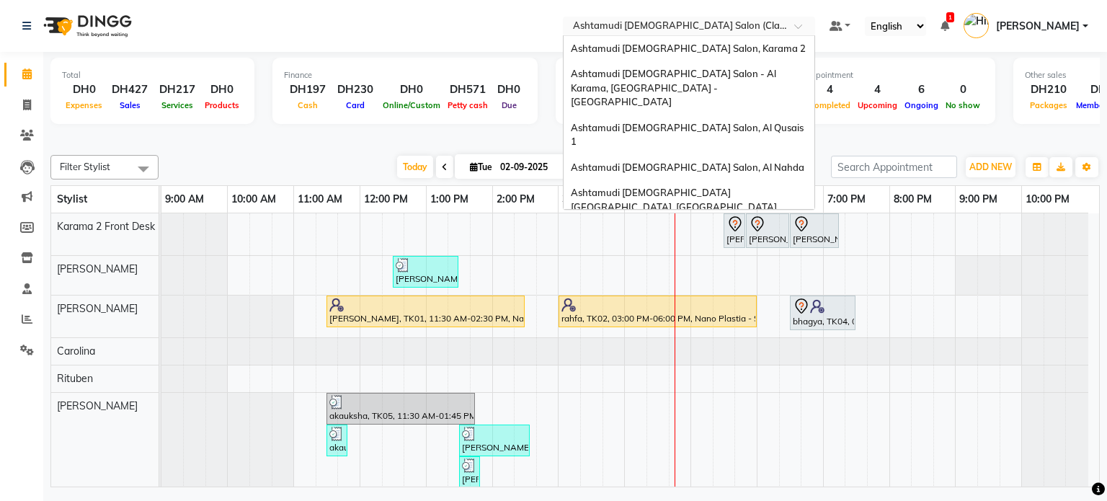
scroll to position [9, 0]
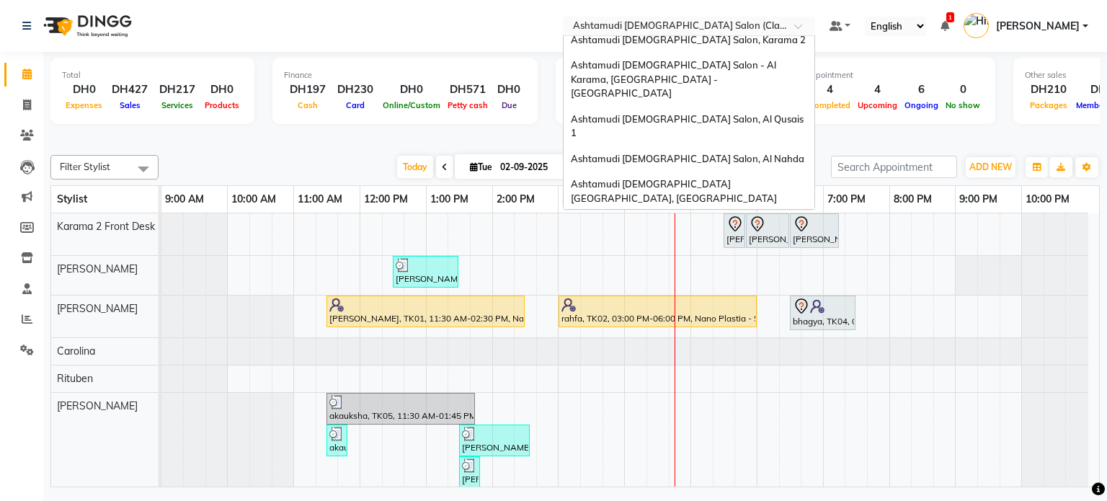
click at [755, 24] on input "text" at bounding box center [674, 27] width 209 height 14
click at [731, 43] on div "Ashtamudi [DEMOGRAPHIC_DATA] Salon, Karama 2" at bounding box center [688, 40] width 251 height 26
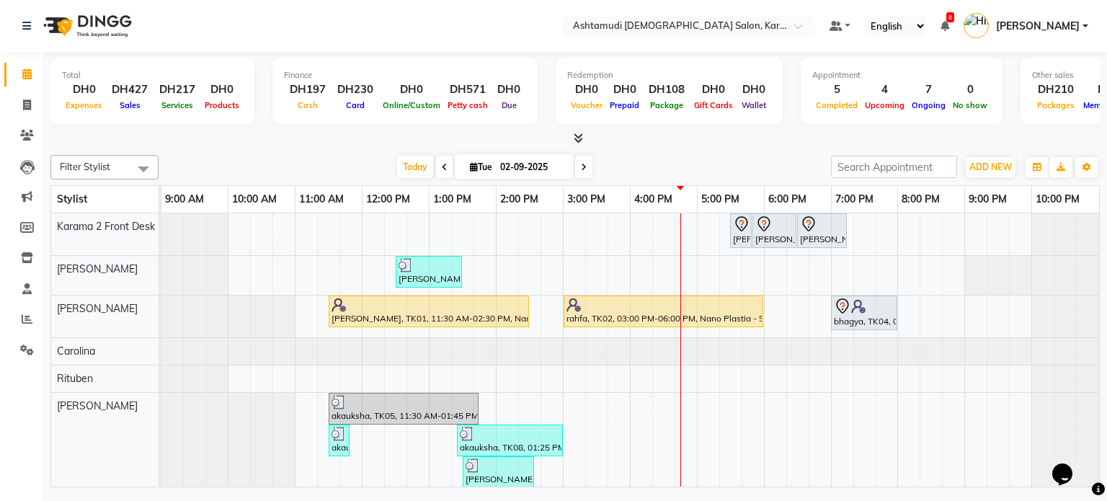
click at [750, 141] on div at bounding box center [574, 138] width 1049 height 15
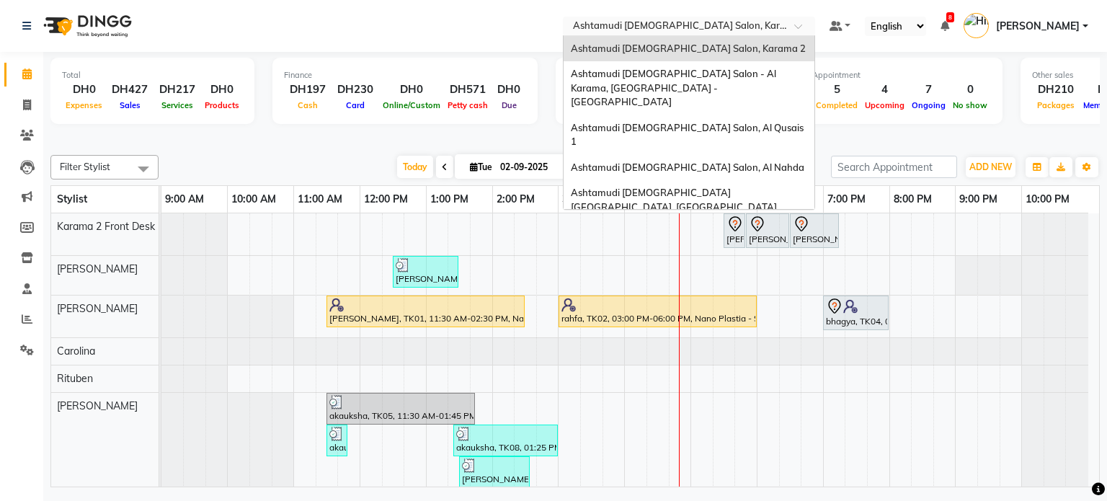
drag, startPoint x: 635, startPoint y: 19, endPoint x: 648, endPoint y: 69, distance: 52.1
click at [648, 36] on ng-select "Select Location × Ashtamudi Ladies Salon, Karama 2 Ashtamudi Ladies Salon, Kara…" at bounding box center [689, 26] width 252 height 19
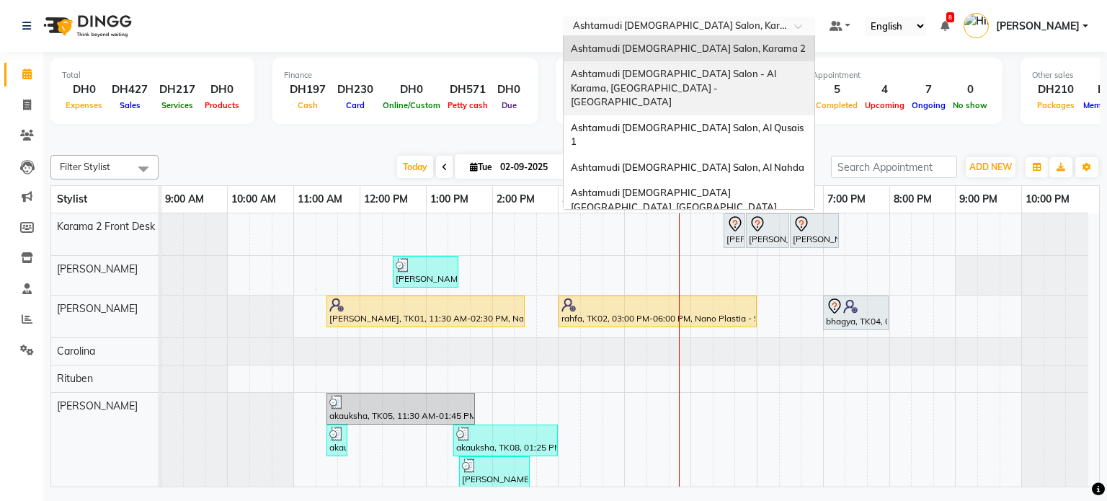
click at [648, 69] on span "Ashtamudi [DEMOGRAPHIC_DATA] Salon - Al Karama, [GEOGRAPHIC_DATA] -[GEOGRAPHIC_…" at bounding box center [675, 88] width 208 height 40
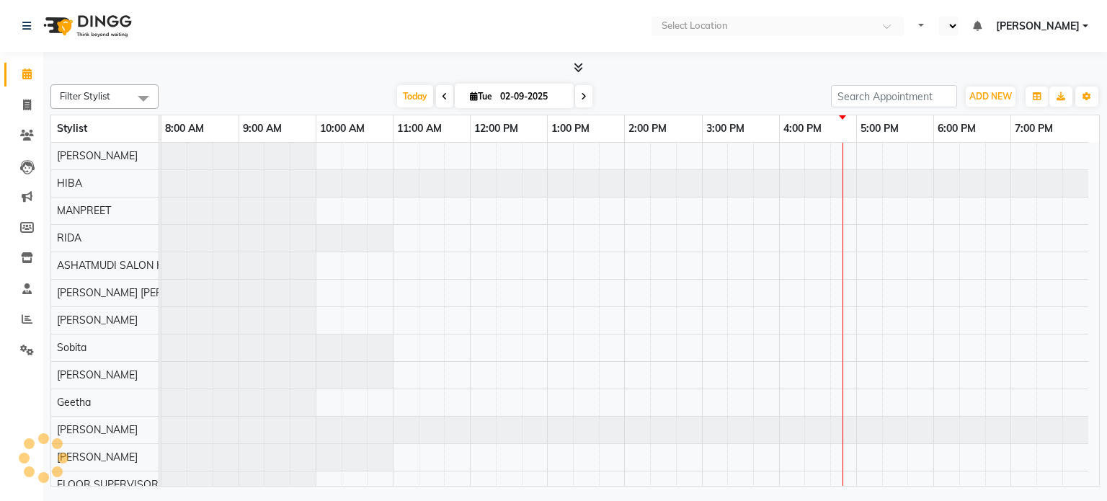
select select "en"
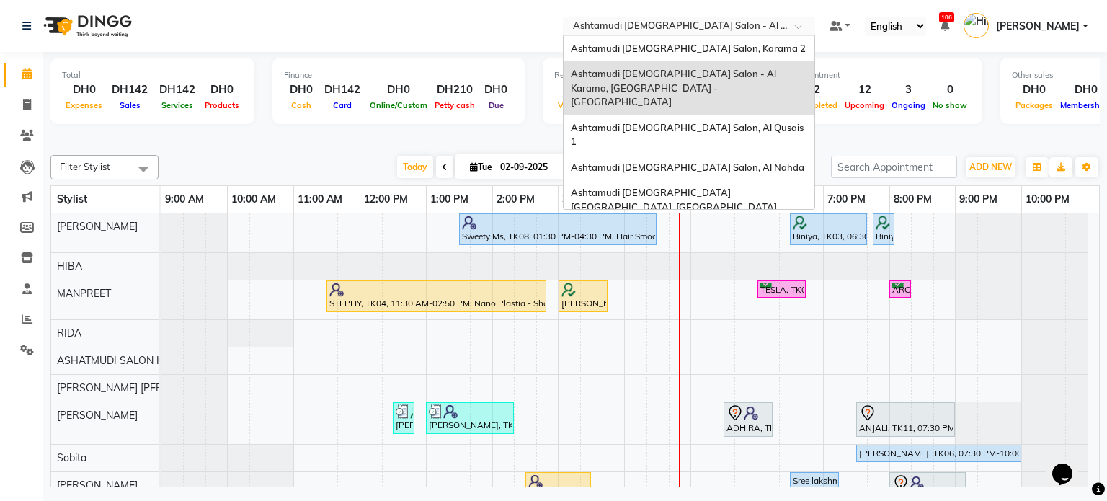
click at [657, 27] on input "text" at bounding box center [674, 27] width 209 height 14
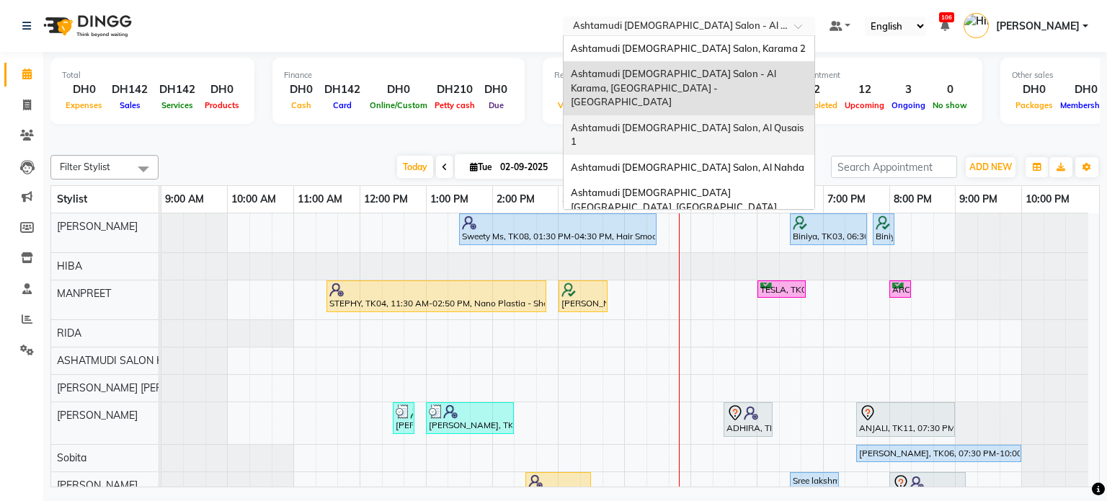
click at [630, 122] on span "Ashtamudi [DEMOGRAPHIC_DATA] Salon, Al Qusais 1" at bounding box center [688, 135] width 235 height 26
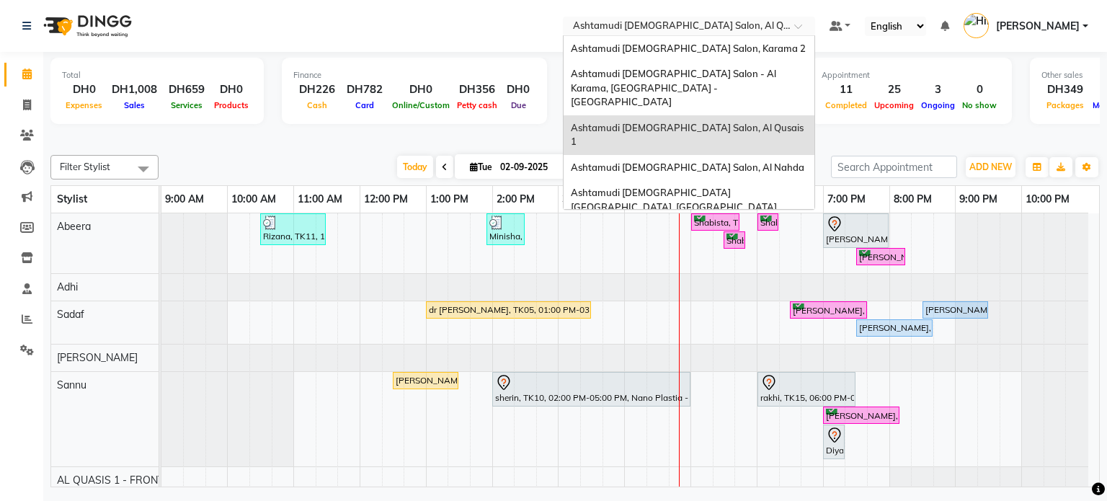
click at [620, 28] on input "text" at bounding box center [674, 27] width 209 height 14
click at [636, 161] on span "Ashtamudi [DEMOGRAPHIC_DATA] Salon, Al Nahda" at bounding box center [687, 167] width 233 height 12
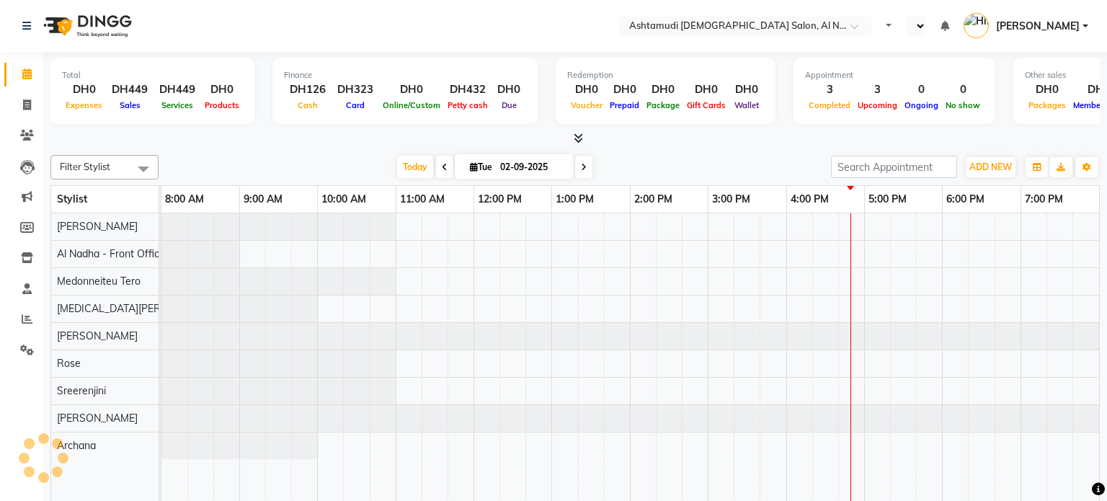
select select "en"
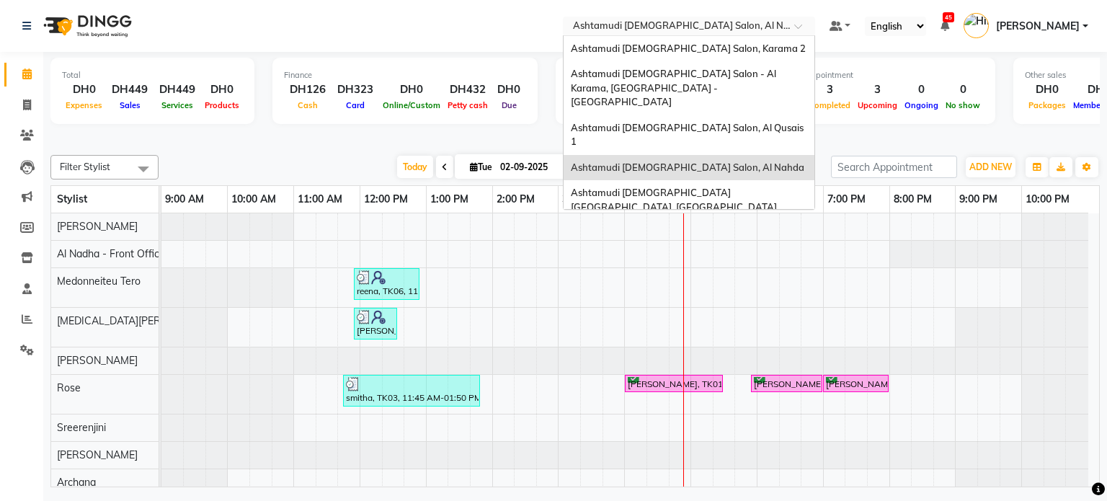
click at [706, 25] on input "text" at bounding box center [674, 27] width 209 height 14
click at [695, 48] on span "Ashtamudi [DEMOGRAPHIC_DATA] Salon, Karama 2" at bounding box center [688, 49] width 235 height 12
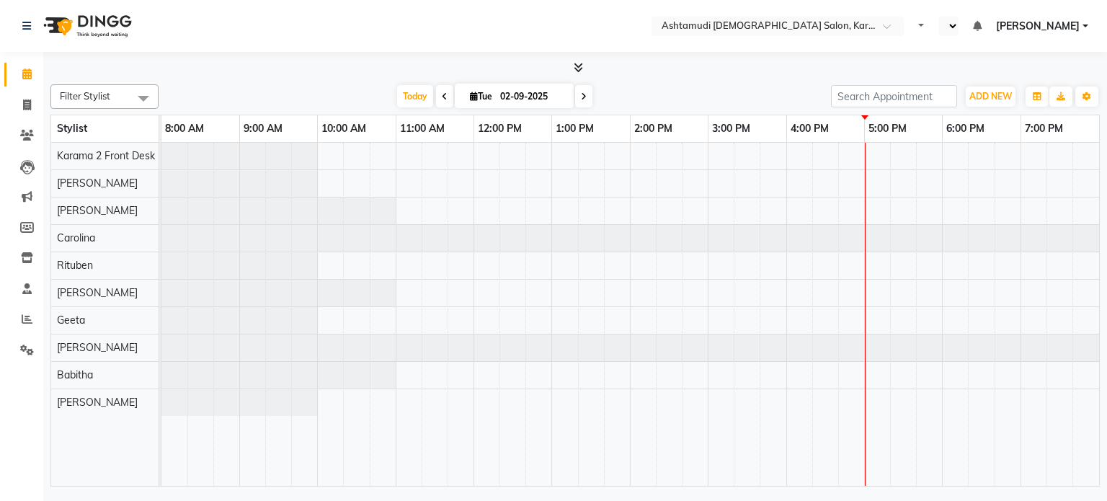
select select "en"
